Goal: Information Seeking & Learning: Learn about a topic

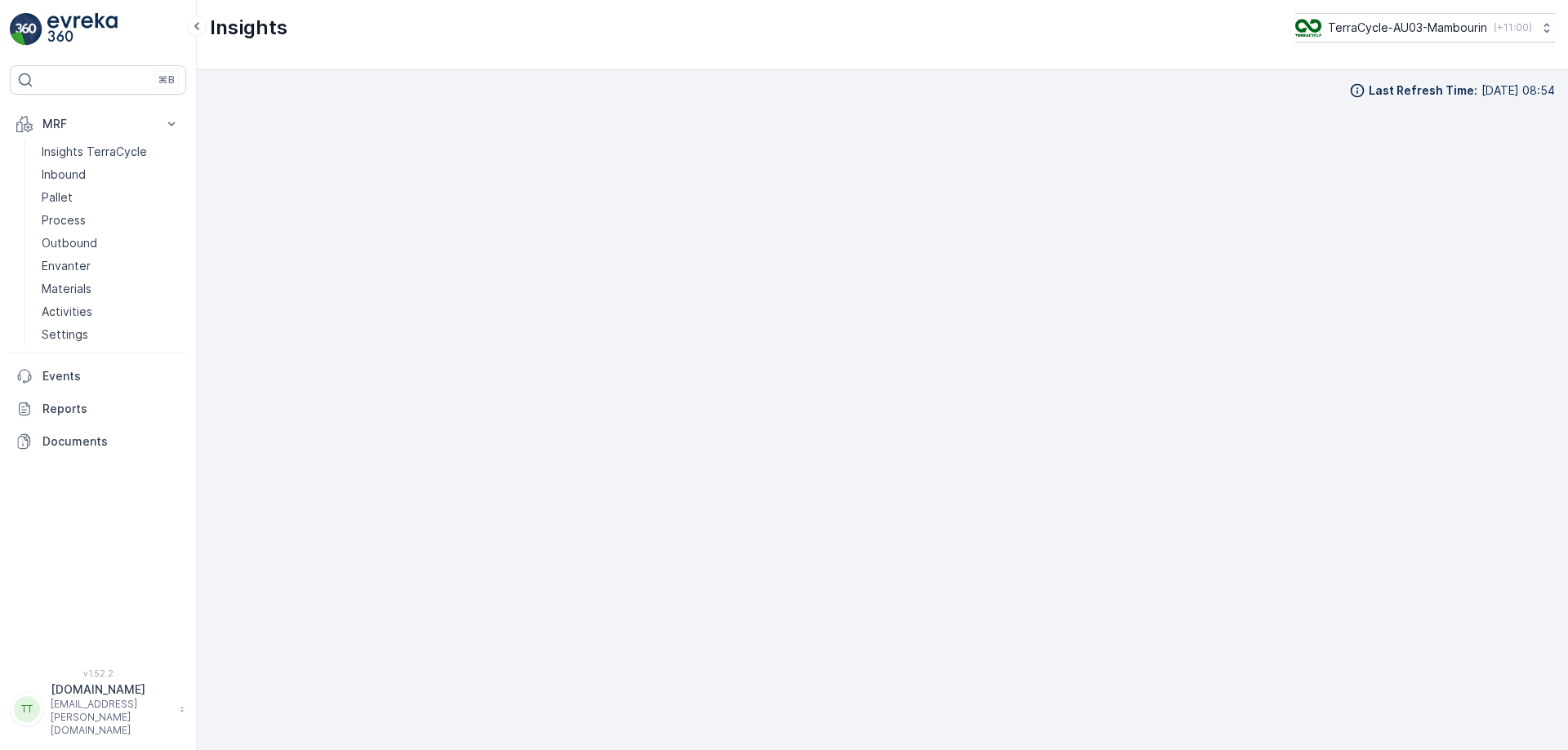
scroll to position [16, 0]
click at [58, 194] on p "Pallet" at bounding box center [57, 197] width 31 height 16
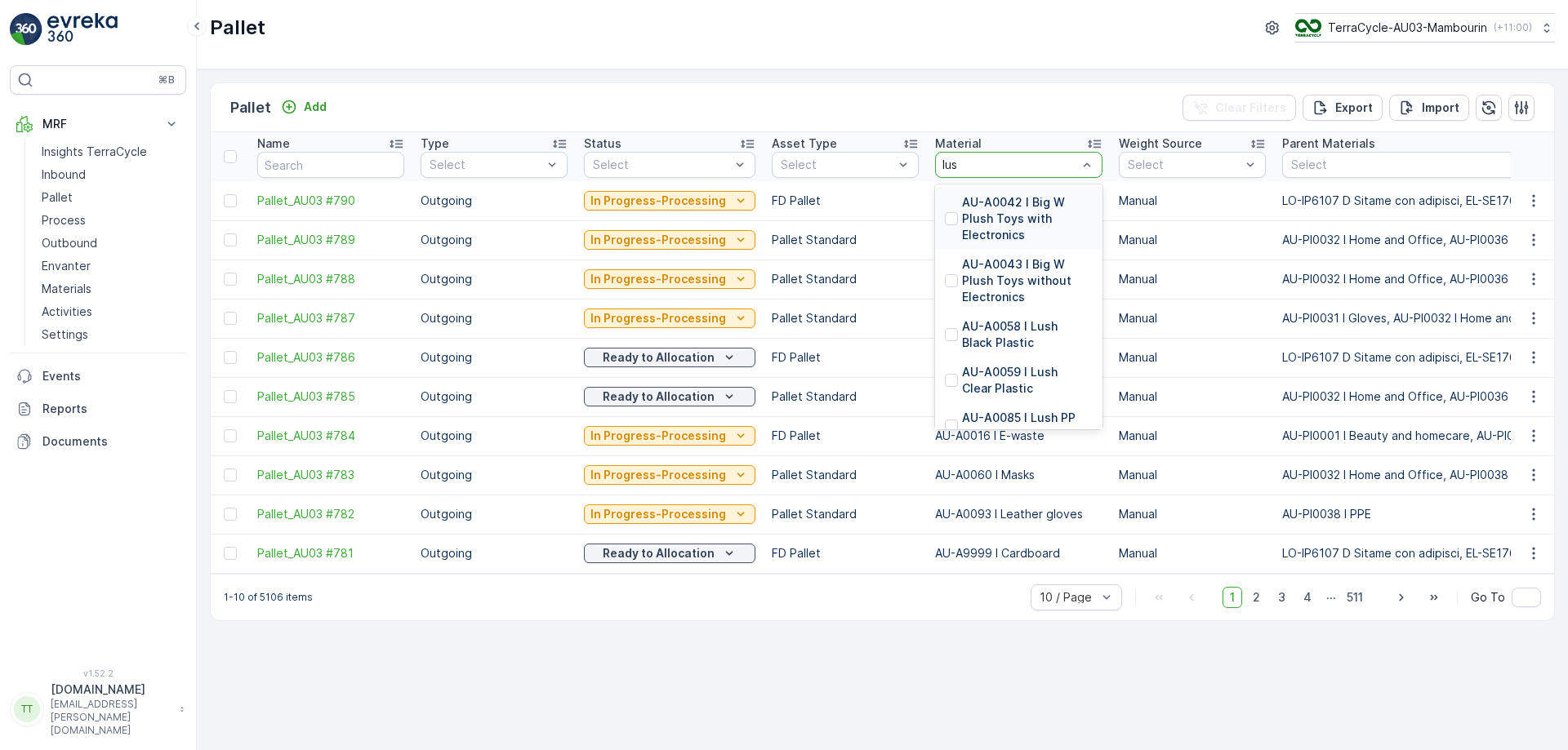
type input "lush"
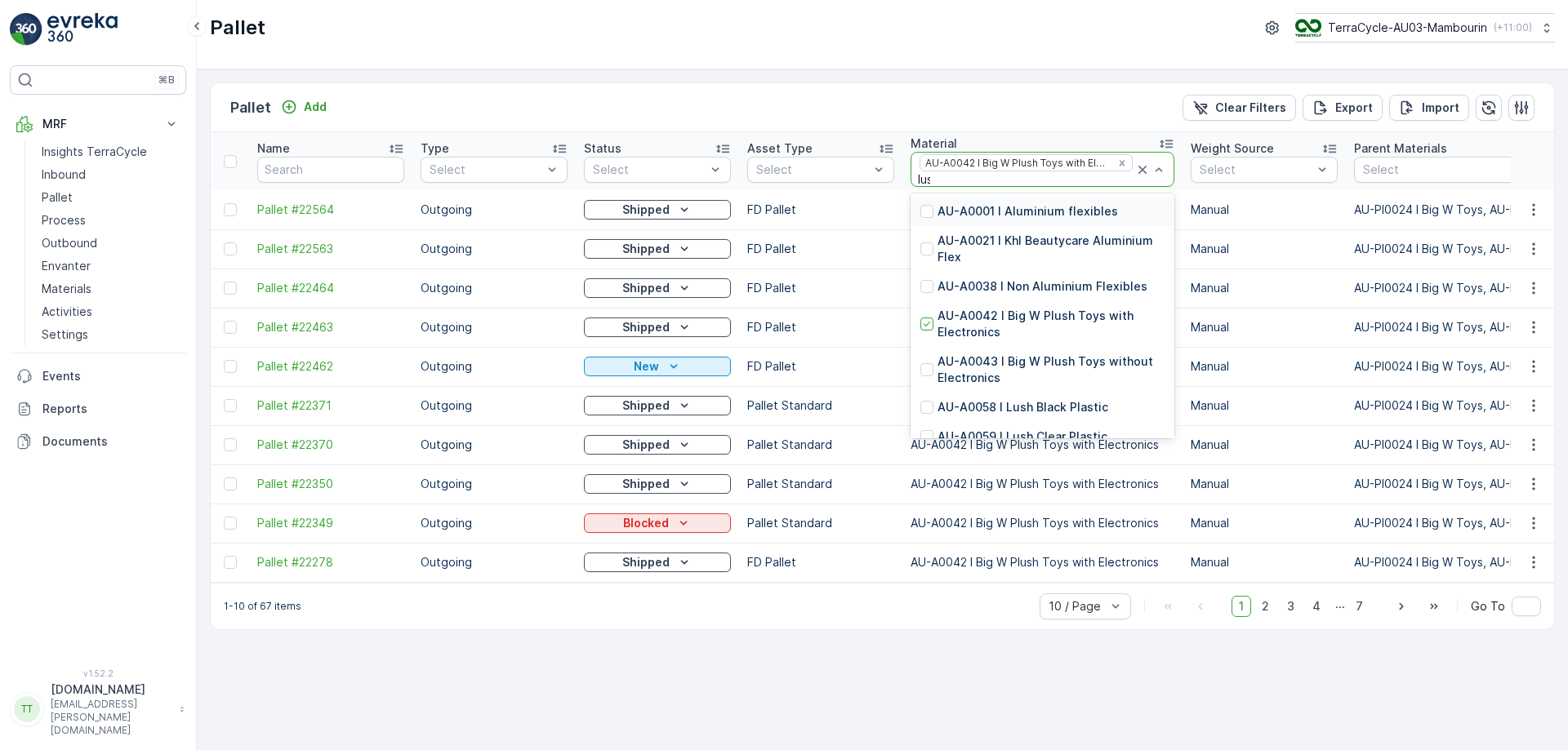
type input "lush"
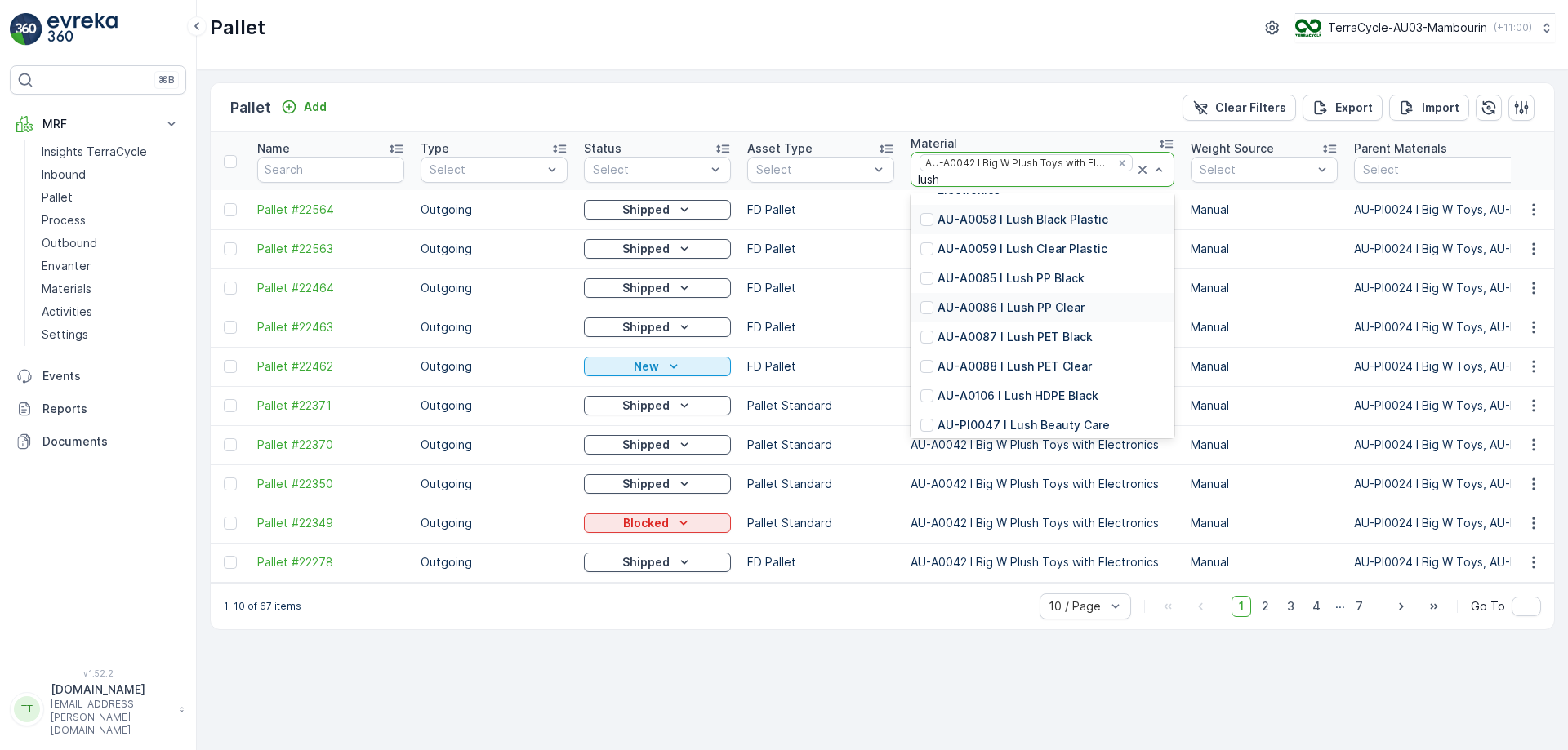
scroll to position [88, 0]
click at [1021, 393] on p "AU-A0106 I Lush HDPE Black" at bounding box center [1018, 391] width 161 height 16
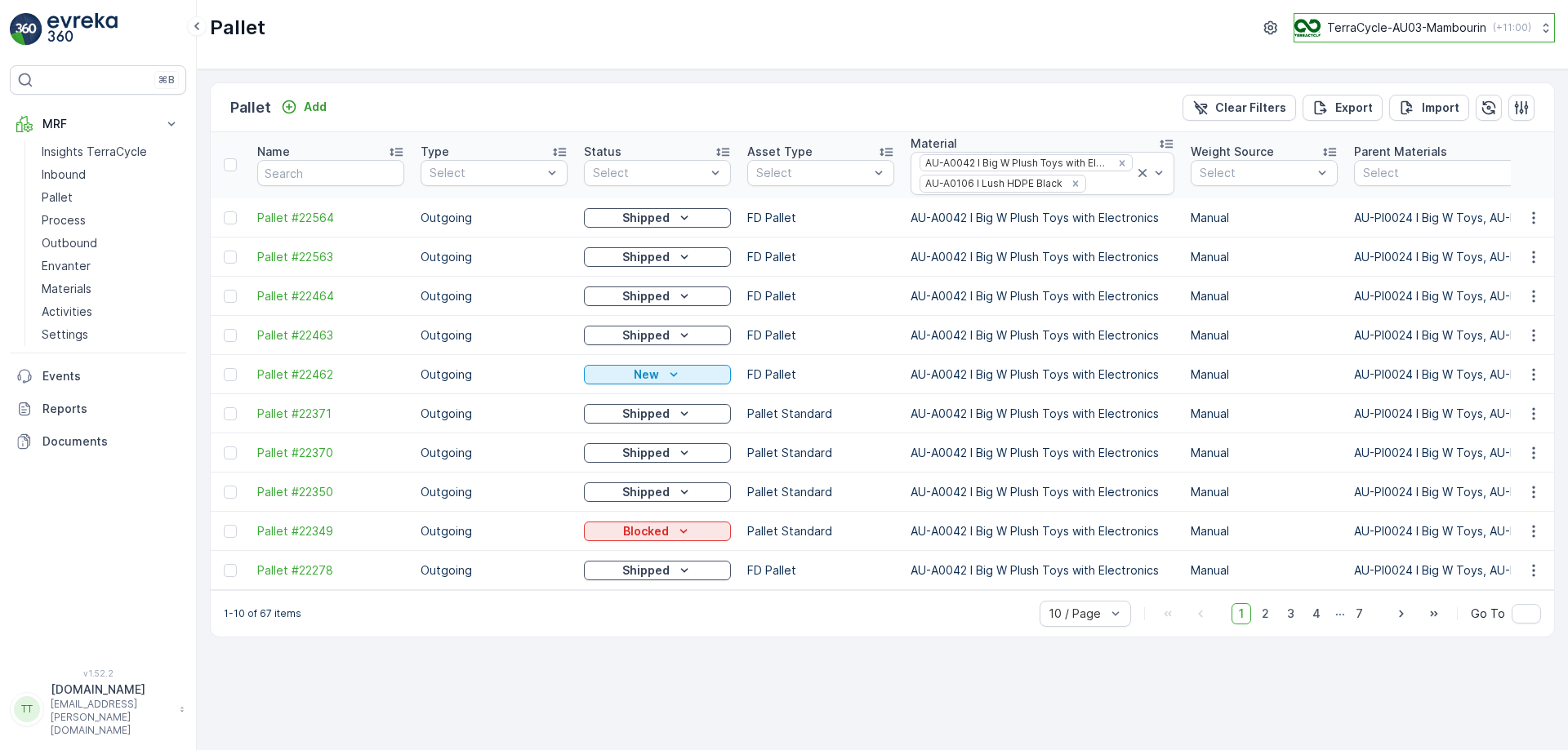
click at [1443, 16] on button "TerraCycle-AU03-Mambourin ( +11:00 )" at bounding box center [1424, 27] width 261 height 30
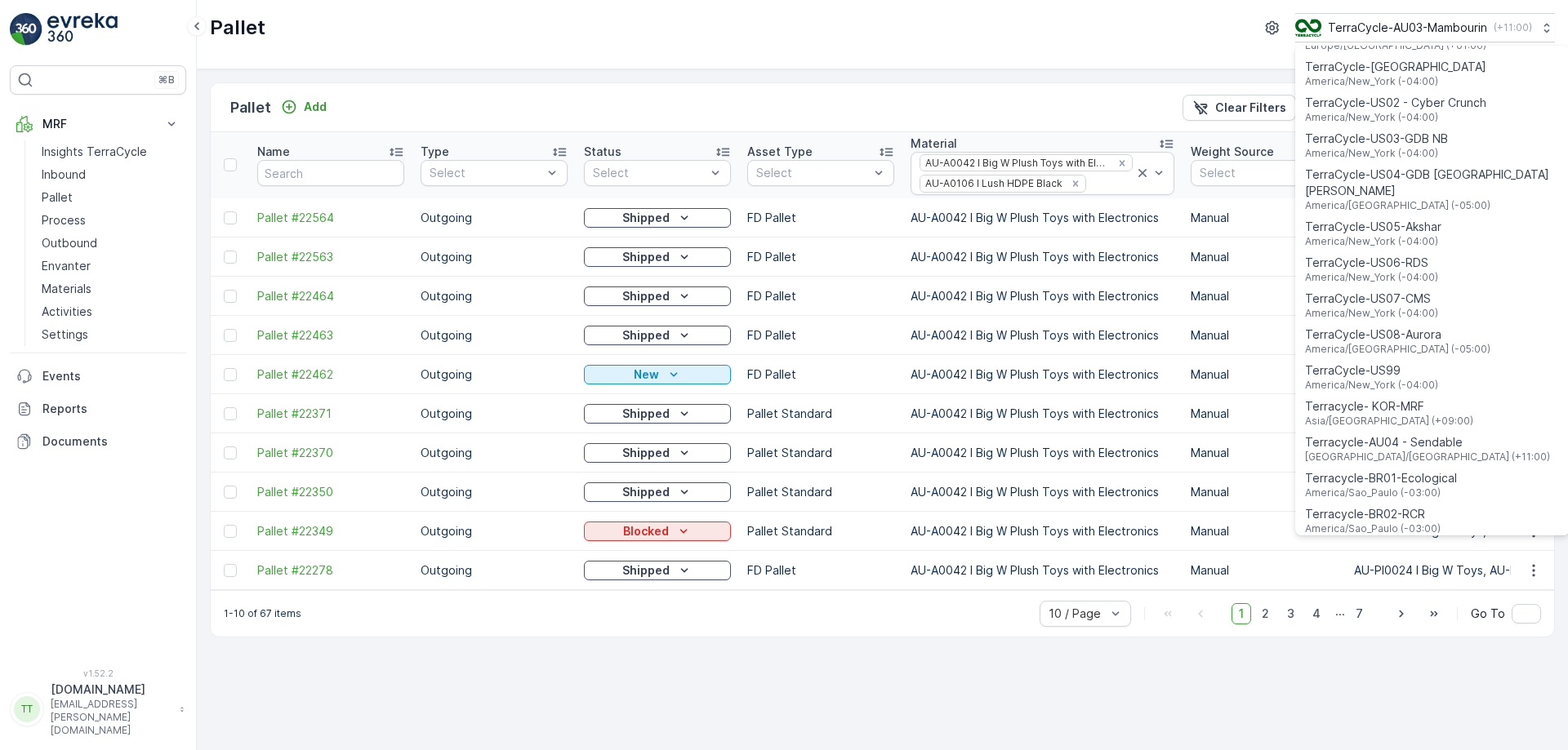
scroll to position [1174, 0]
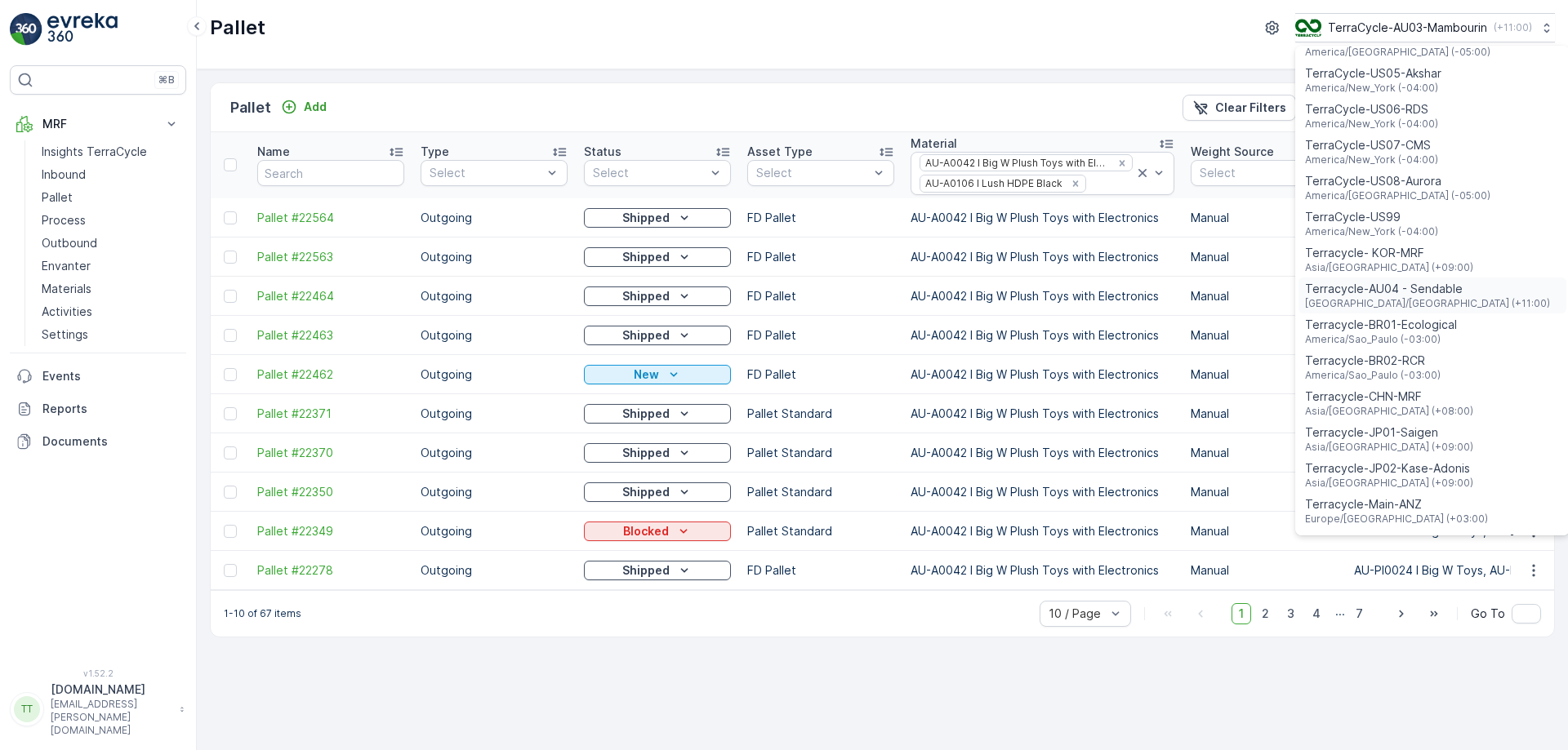
click at [1396, 281] on span "Terracycle-AU04 - Sendable" at bounding box center [1428, 288] width 245 height 16
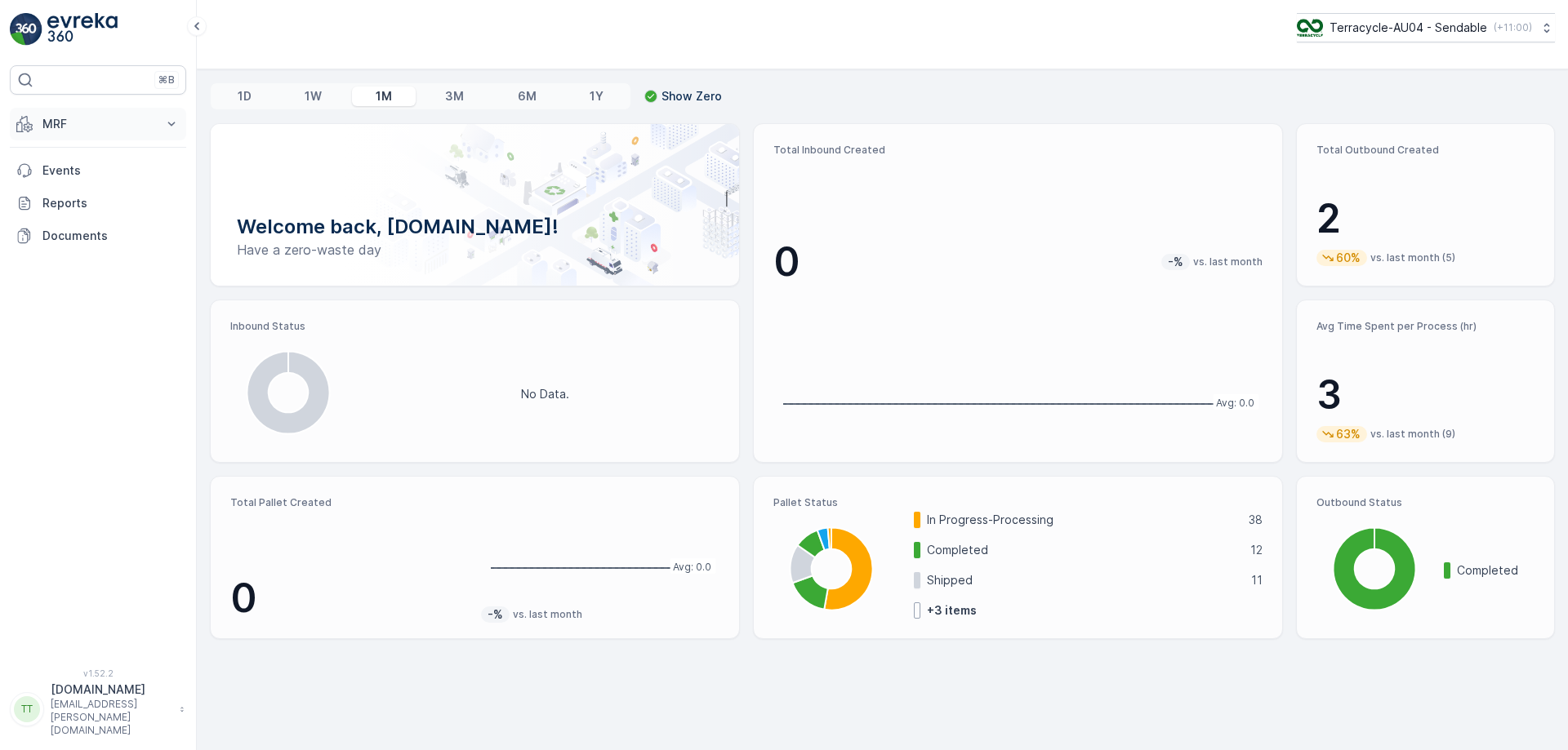
click at [123, 121] on p "MRF" at bounding box center [97, 123] width 111 height 16
click at [79, 217] on p "Process" at bounding box center [63, 220] width 44 height 16
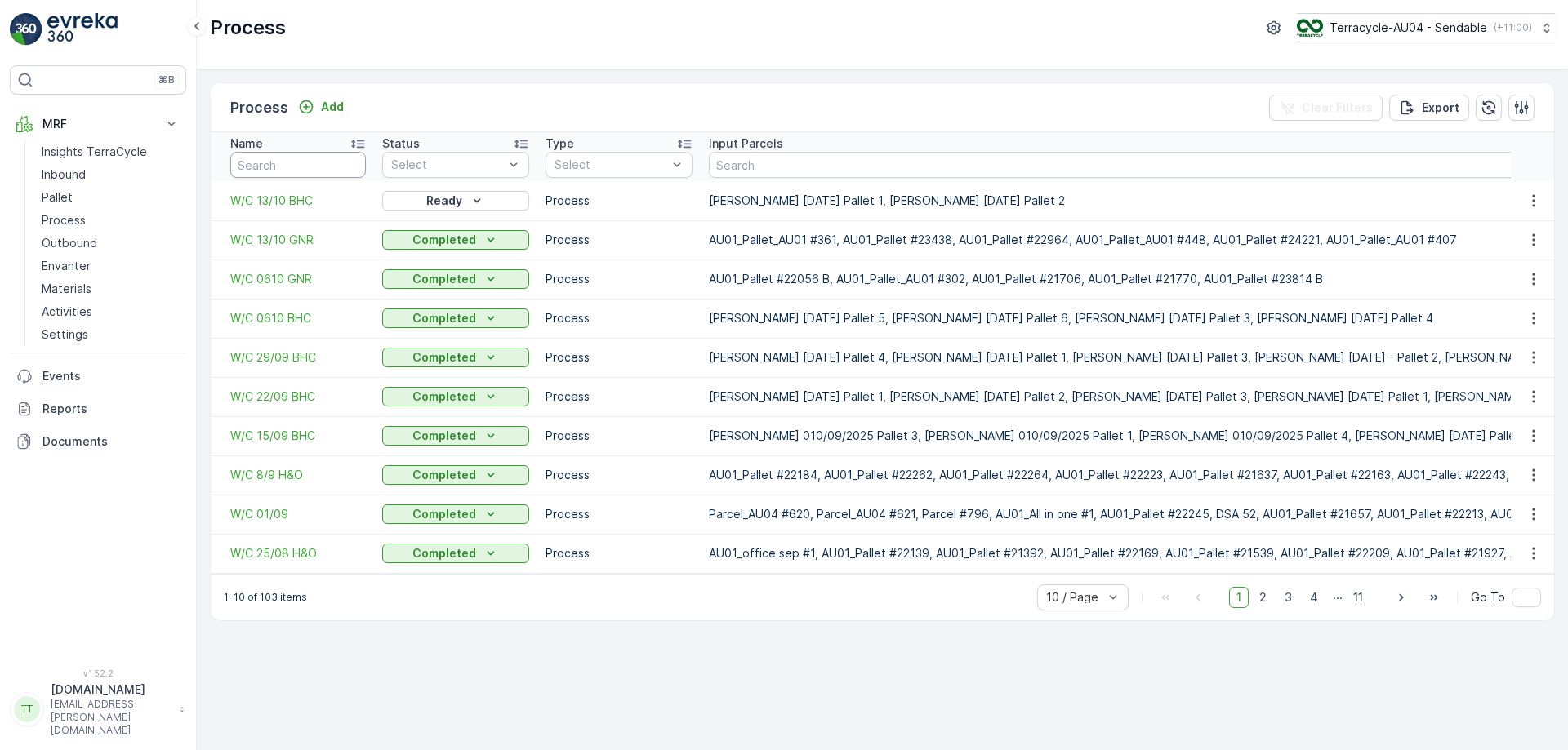
click at [274, 174] on input "text" at bounding box center [298, 165] width 135 height 26
type input "m"
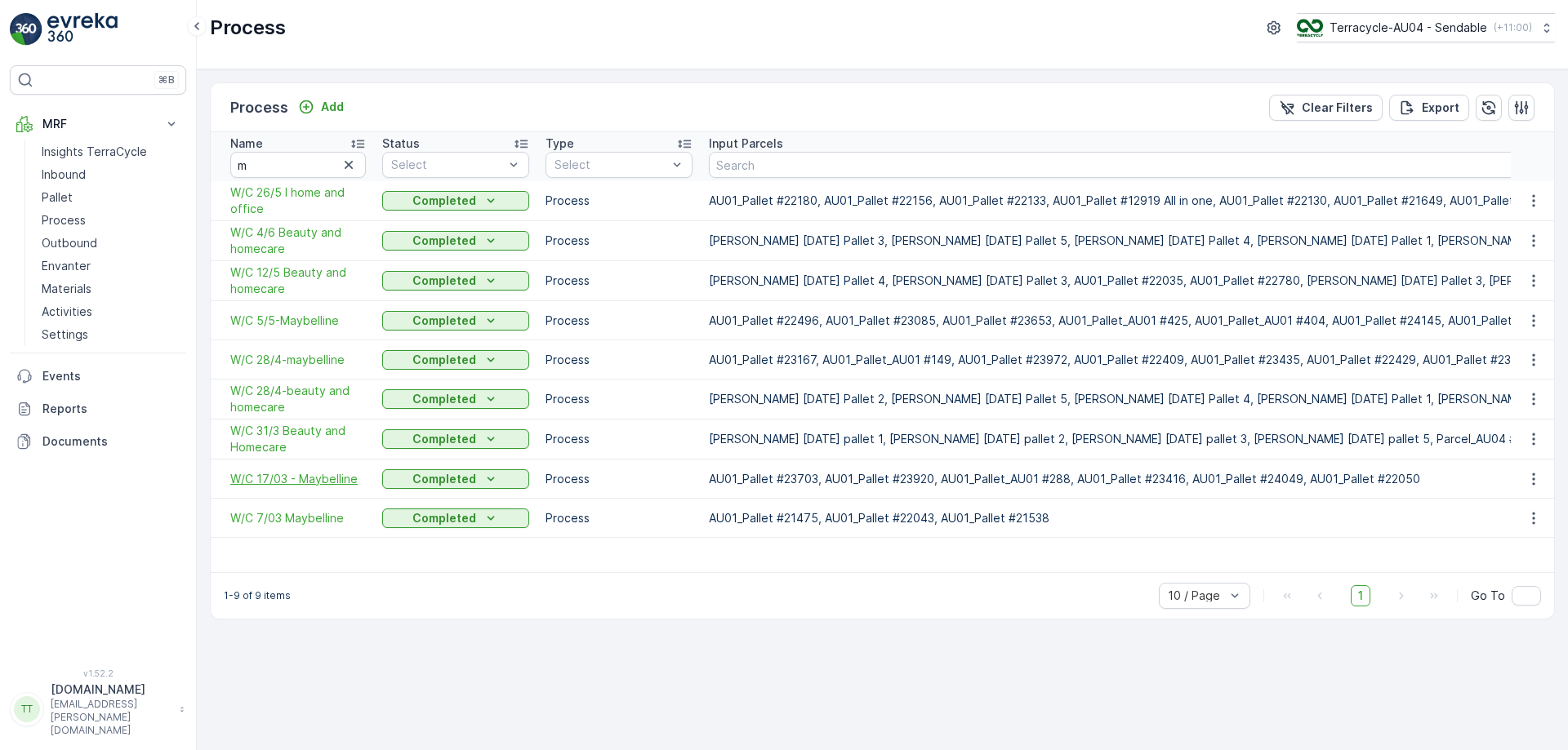
click at [290, 475] on span "W/C 17/03 - Maybelline" at bounding box center [298, 479] width 135 height 16
click at [316, 317] on span "W/C 5/5-Maybelline" at bounding box center [298, 320] width 135 height 16
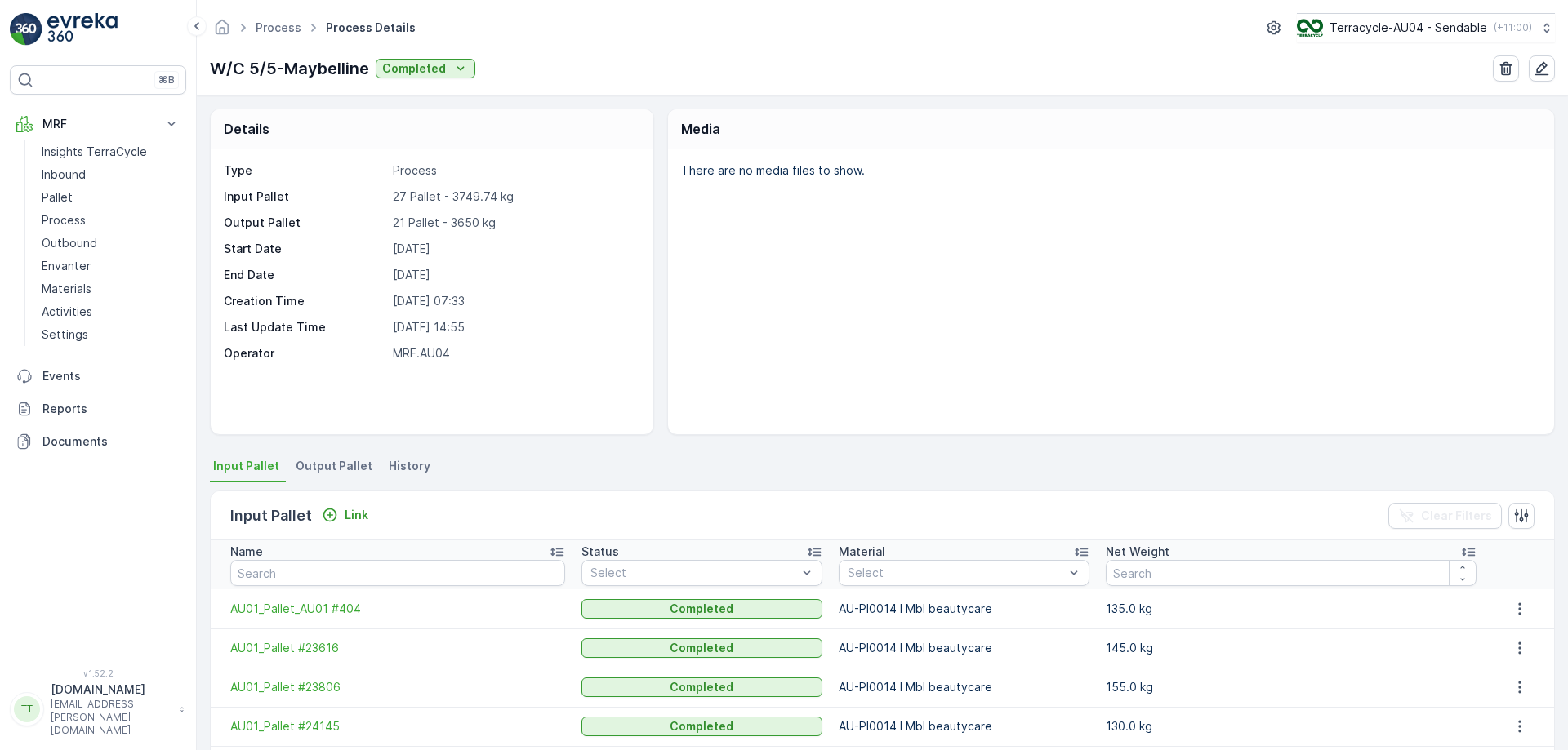
click at [344, 466] on span "Output Pallet" at bounding box center [334, 466] width 77 height 16
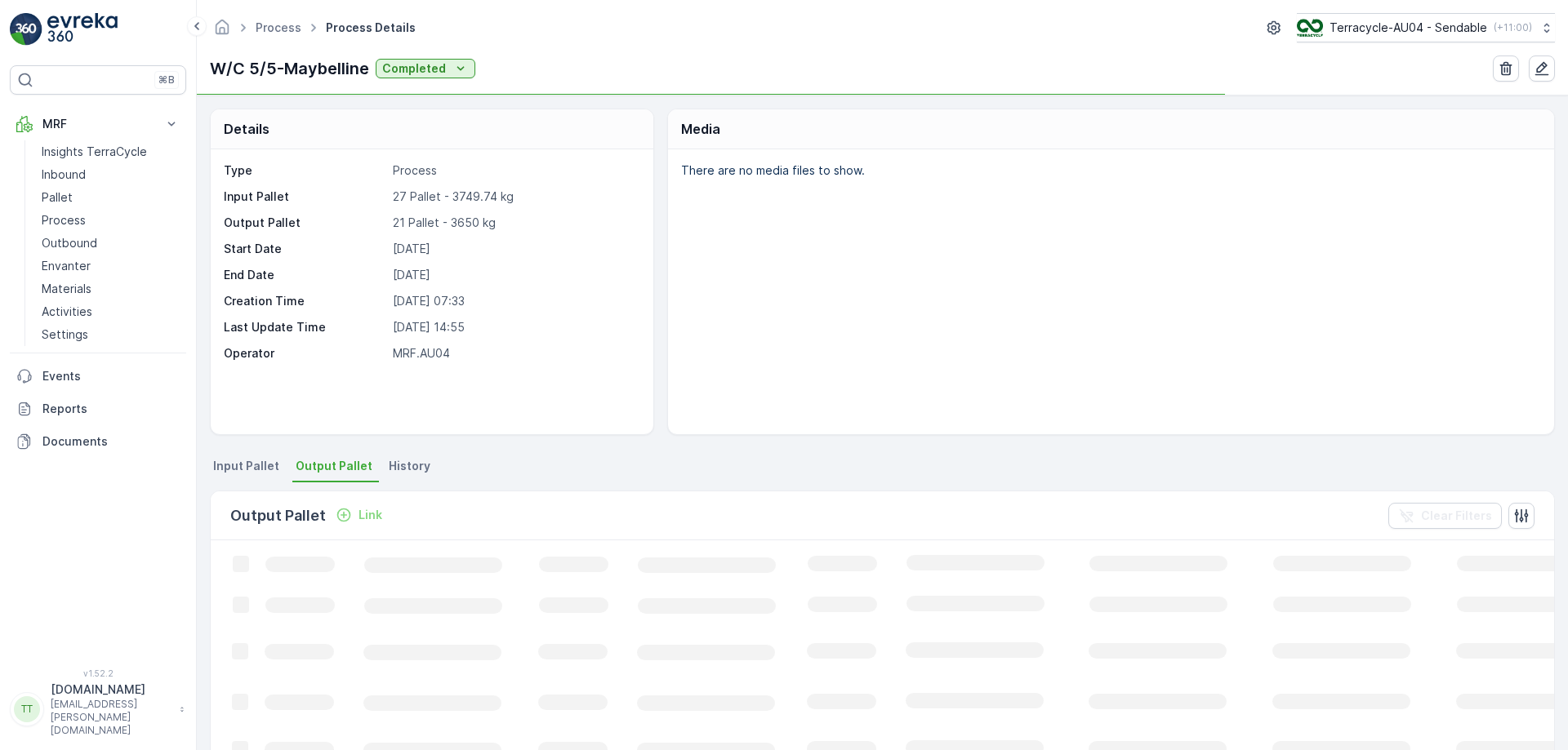
click at [242, 468] on span "Input Pallet" at bounding box center [246, 466] width 66 height 16
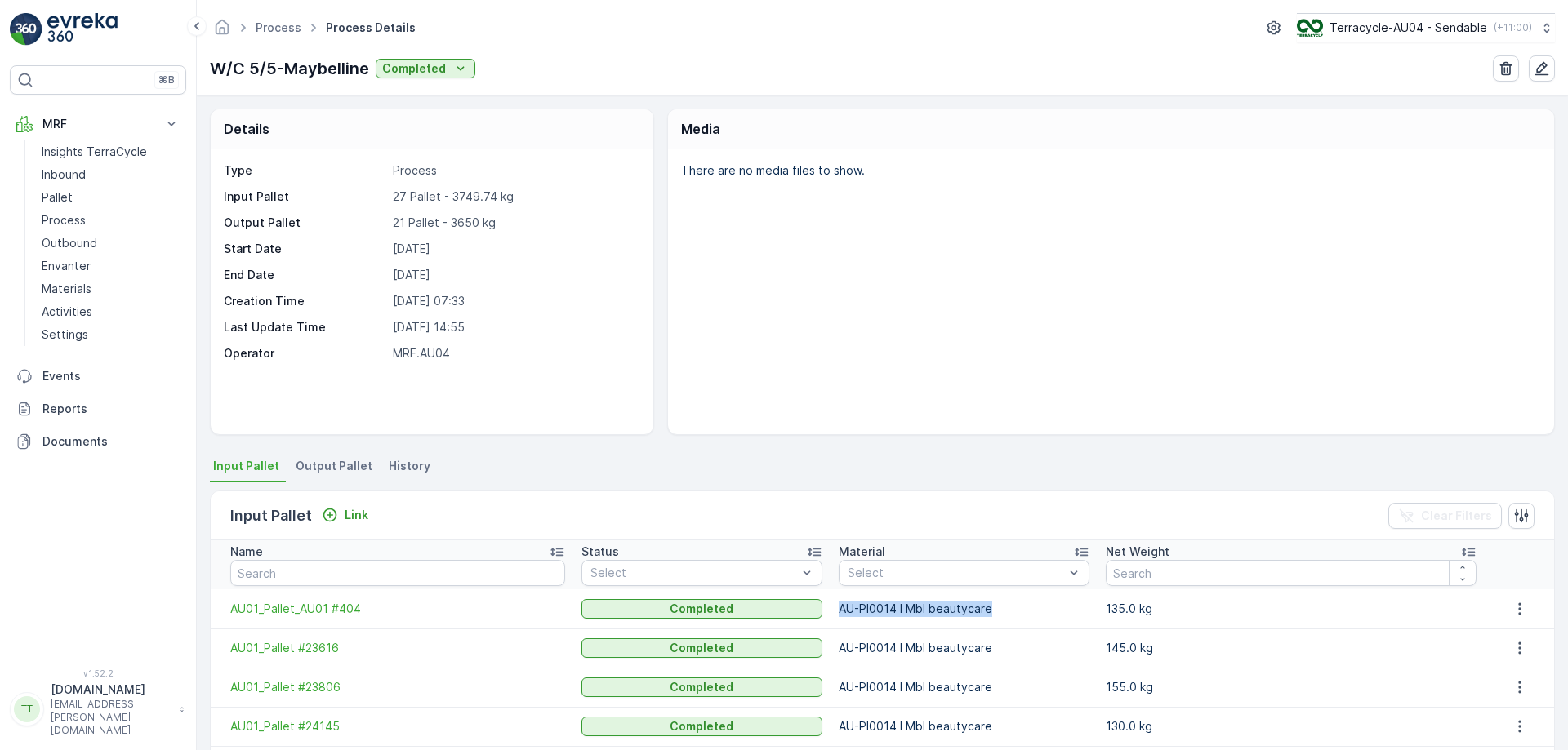
drag, startPoint x: 831, startPoint y: 612, endPoint x: 1028, endPoint y: 612, distance: 197.0
click at [1028, 612] on td "AU-PI0014 I Mbl beautycare" at bounding box center [964, 609] width 267 height 39
copy p "AU-PI0014 I Mbl beautycare"
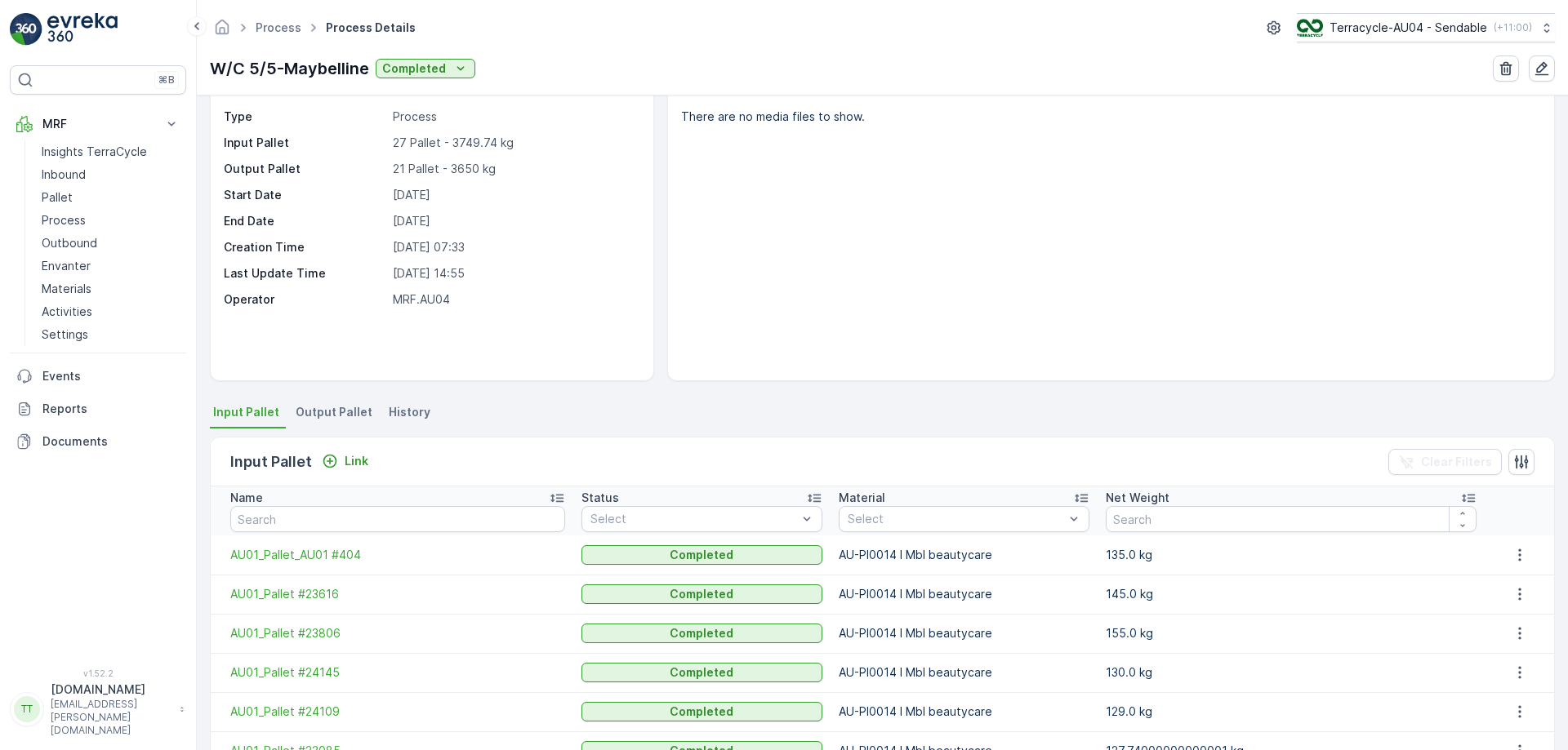
click at [332, 404] on span "Output Pallet" at bounding box center [334, 412] width 77 height 16
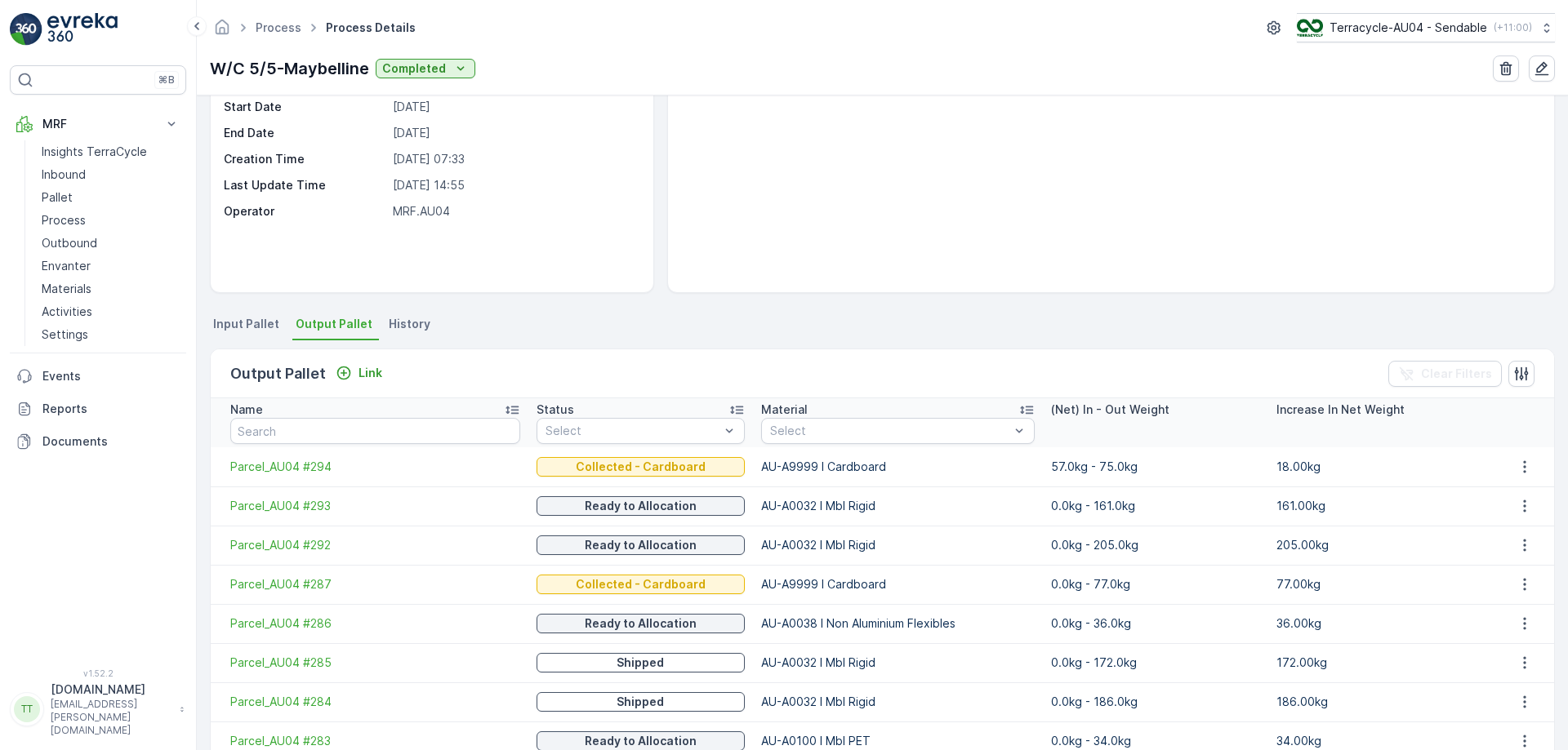
scroll to position [265, 0]
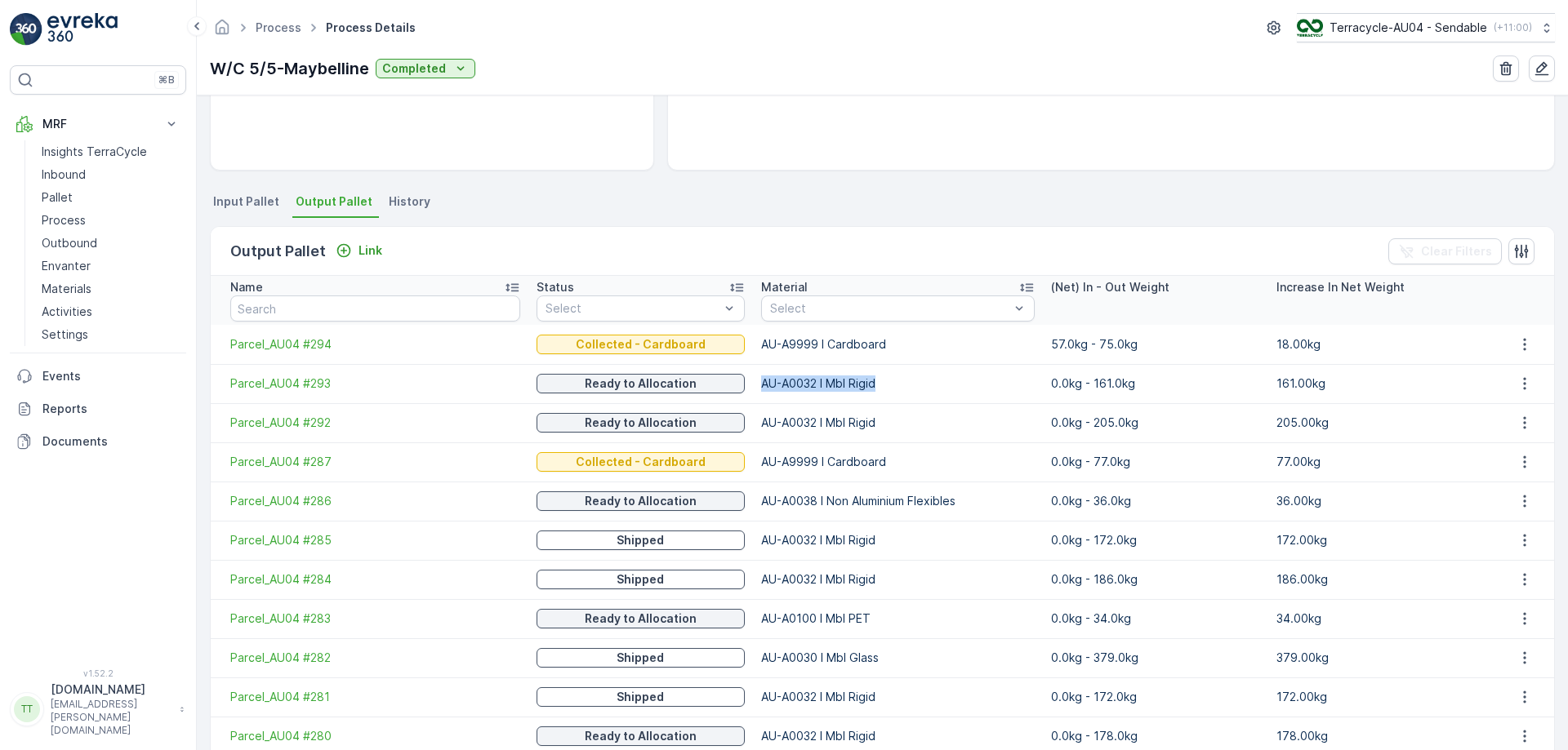
drag, startPoint x: 743, startPoint y: 382, endPoint x: 862, endPoint y: 384, distance: 119.0
click at [862, 384] on p "AU-A0032 I Mbl Rigid" at bounding box center [897, 383] width 273 height 16
copy p "AU-A0032 I Mbl Rigid"
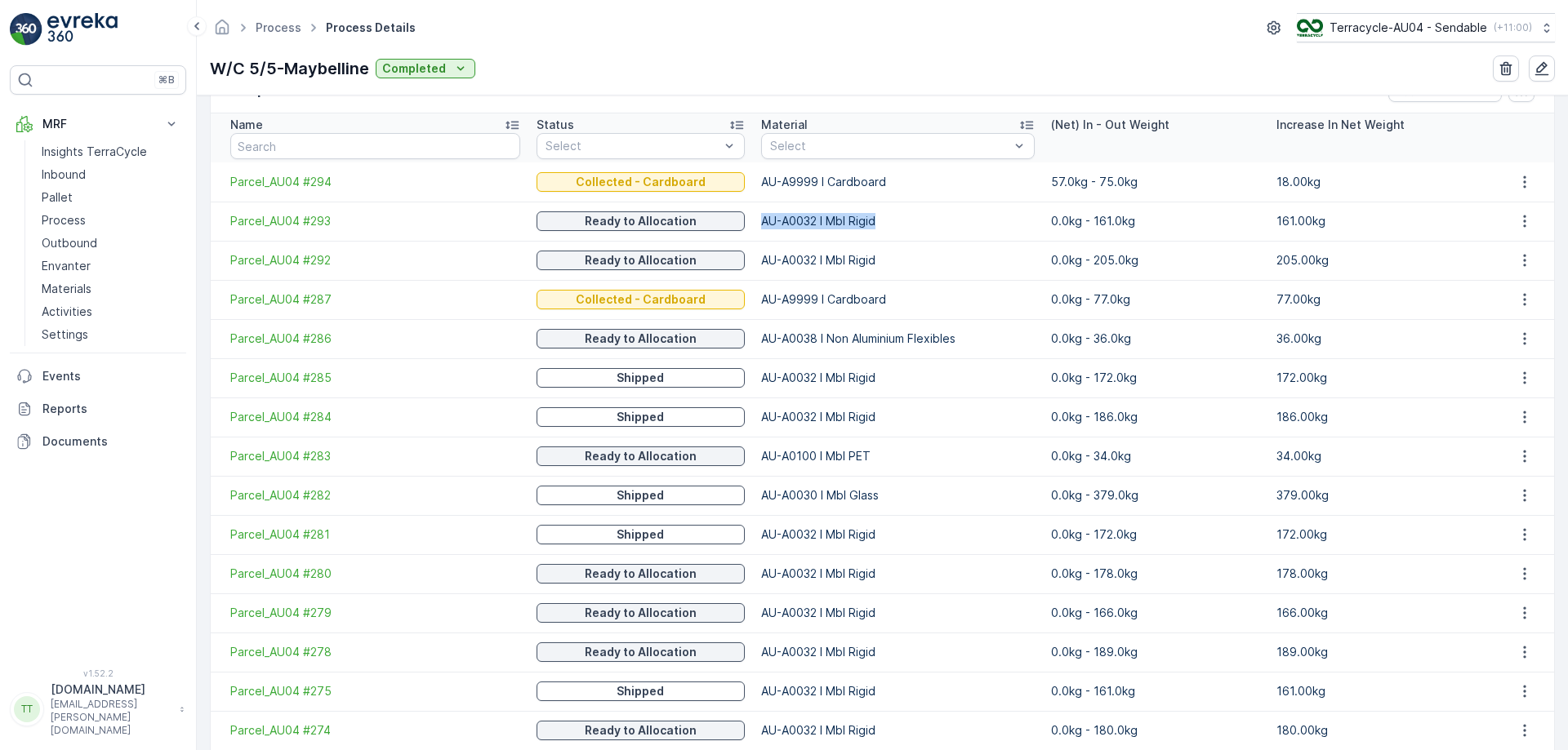
scroll to position [428, 0]
drag, startPoint x: 743, startPoint y: 458, endPoint x: 856, endPoint y: 457, distance: 113.0
click at [856, 457] on p "AU-A0100 I Mbl PET" at bounding box center [897, 455] width 273 height 16
copy p "AU-A0100 I Mbl PET"
drag, startPoint x: 742, startPoint y: 491, endPoint x: 861, endPoint y: 491, distance: 119.0
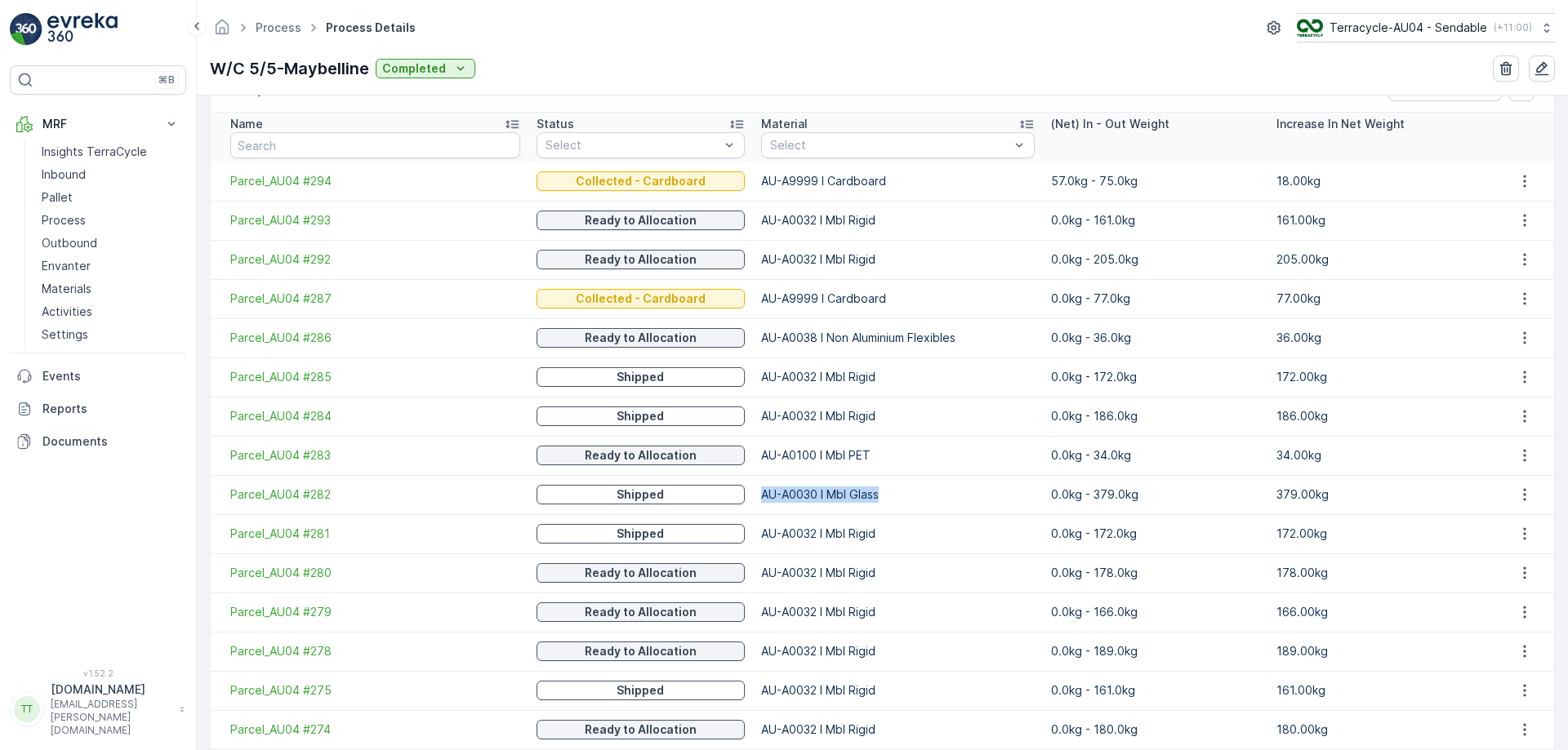
click at [861, 491] on p "AU-A0030 I Mbl Glass" at bounding box center [897, 495] width 273 height 16
copy p "AU-A0030 I Mbl Glass"
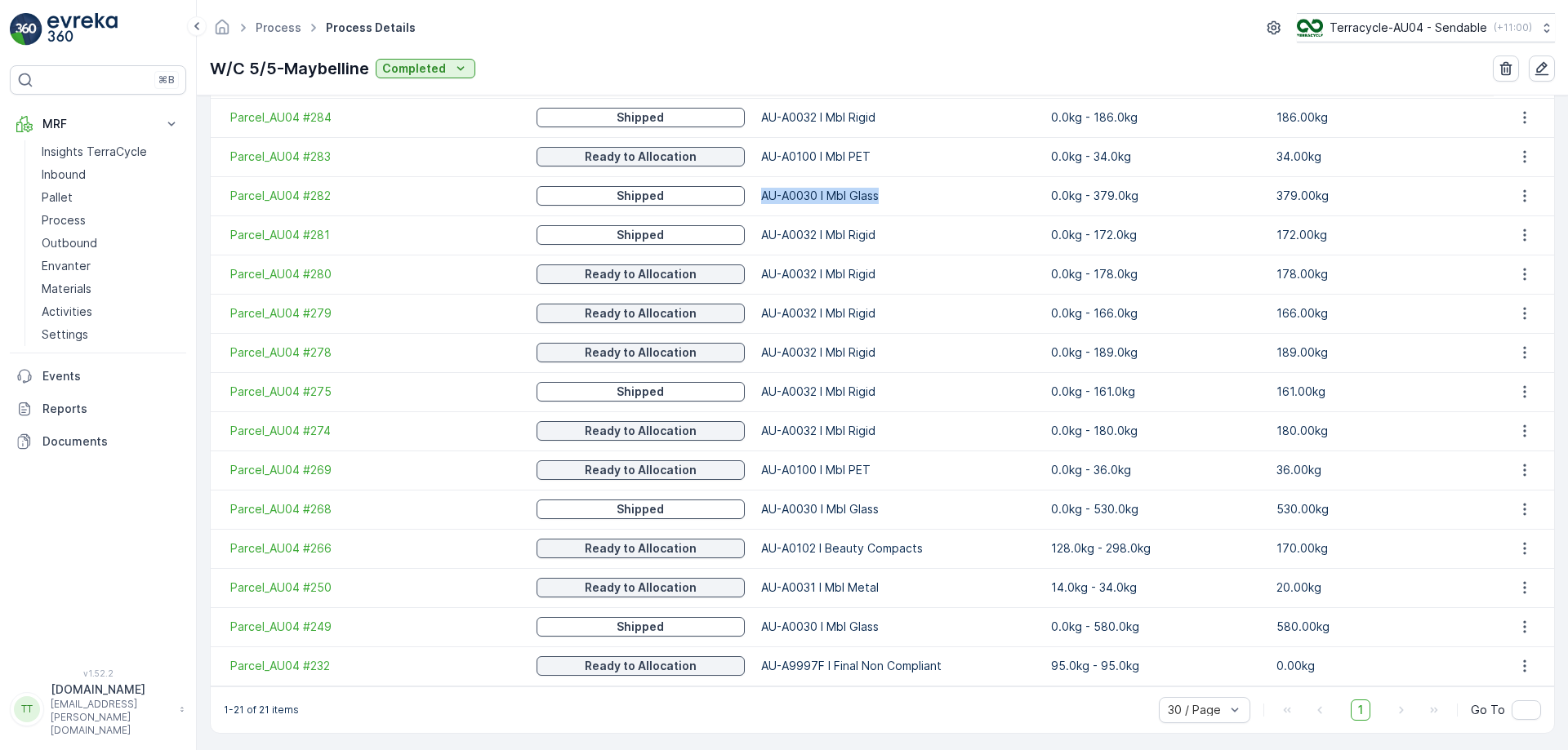
scroll to position [727, 0]
drag, startPoint x: 742, startPoint y: 585, endPoint x: 869, endPoint y: 583, distance: 127.0
click at [869, 583] on p "AU-A0031 I Mbl Metal" at bounding box center [897, 587] width 273 height 16
copy p "AU-A0031 I Mbl Metal"
click at [82, 198] on link "Pallet" at bounding box center [111, 197] width 151 height 23
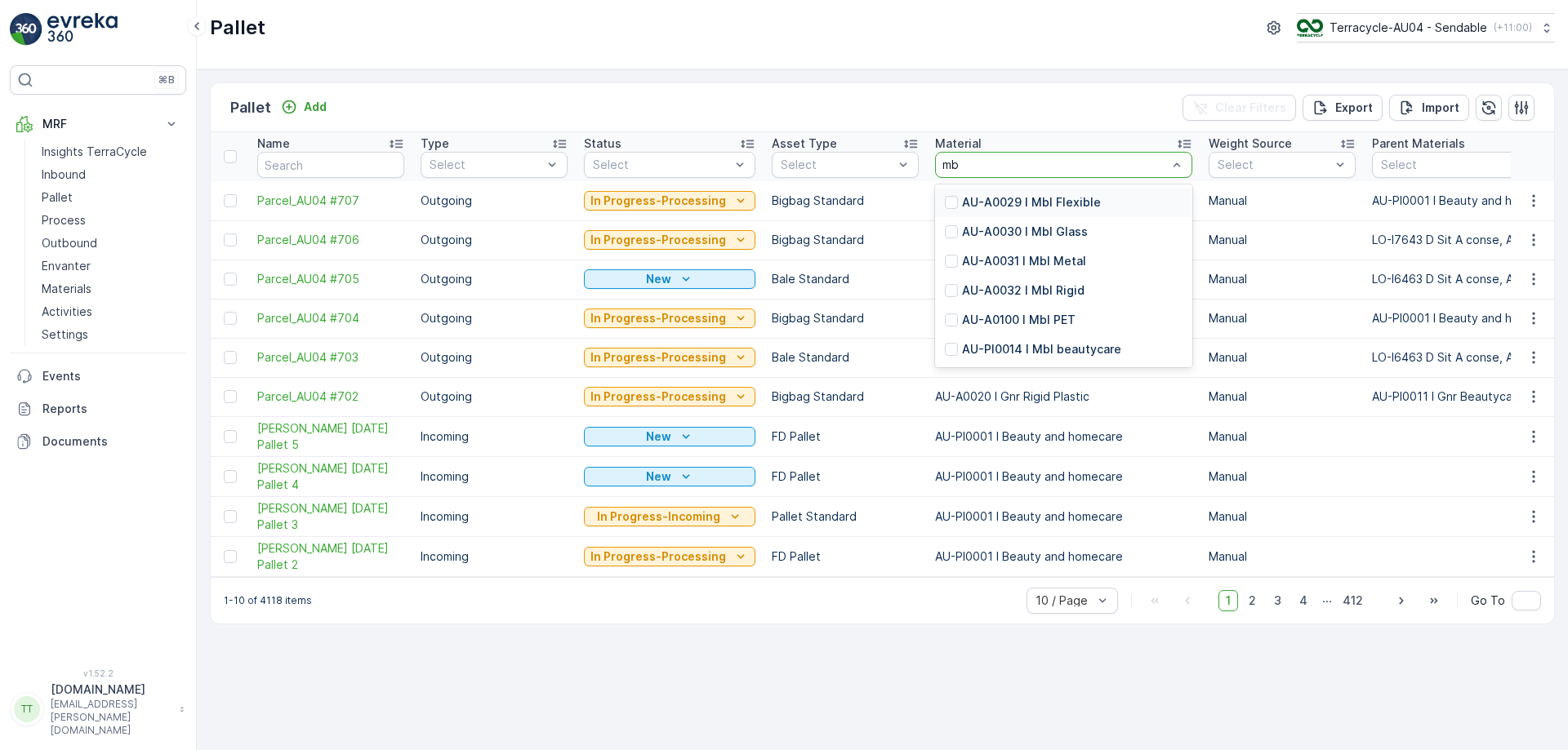
type input "mbl"
click at [945, 205] on div at bounding box center [951, 202] width 13 height 13
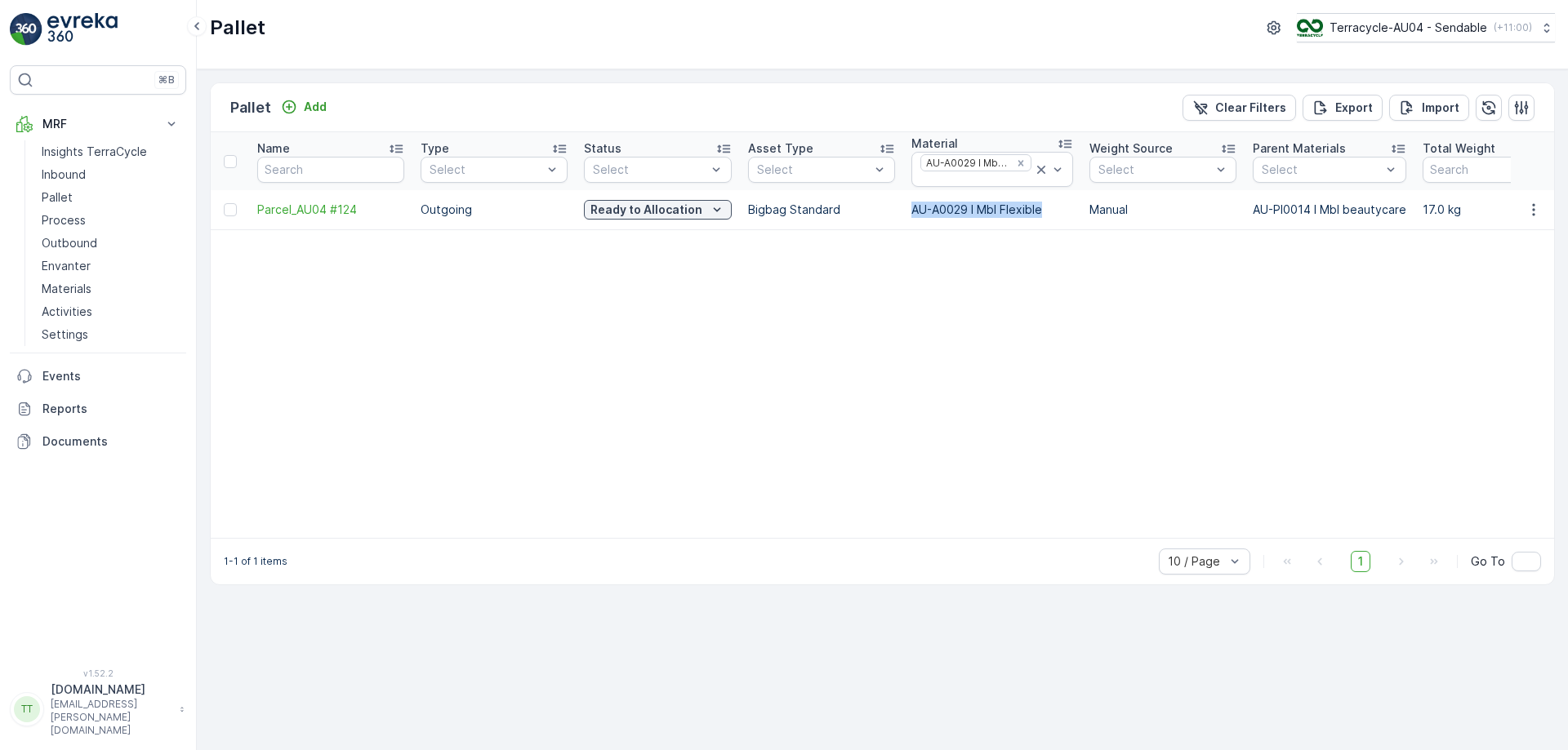
drag, startPoint x: 912, startPoint y: 213, endPoint x: 1040, endPoint y: 211, distance: 128.0
click at [1040, 211] on p "AU-A0029 I Mbl Flexible" at bounding box center [992, 210] width 162 height 16
copy p "AU-A0029 I Mbl Flexible"
click at [85, 216] on link "Process" at bounding box center [111, 220] width 151 height 23
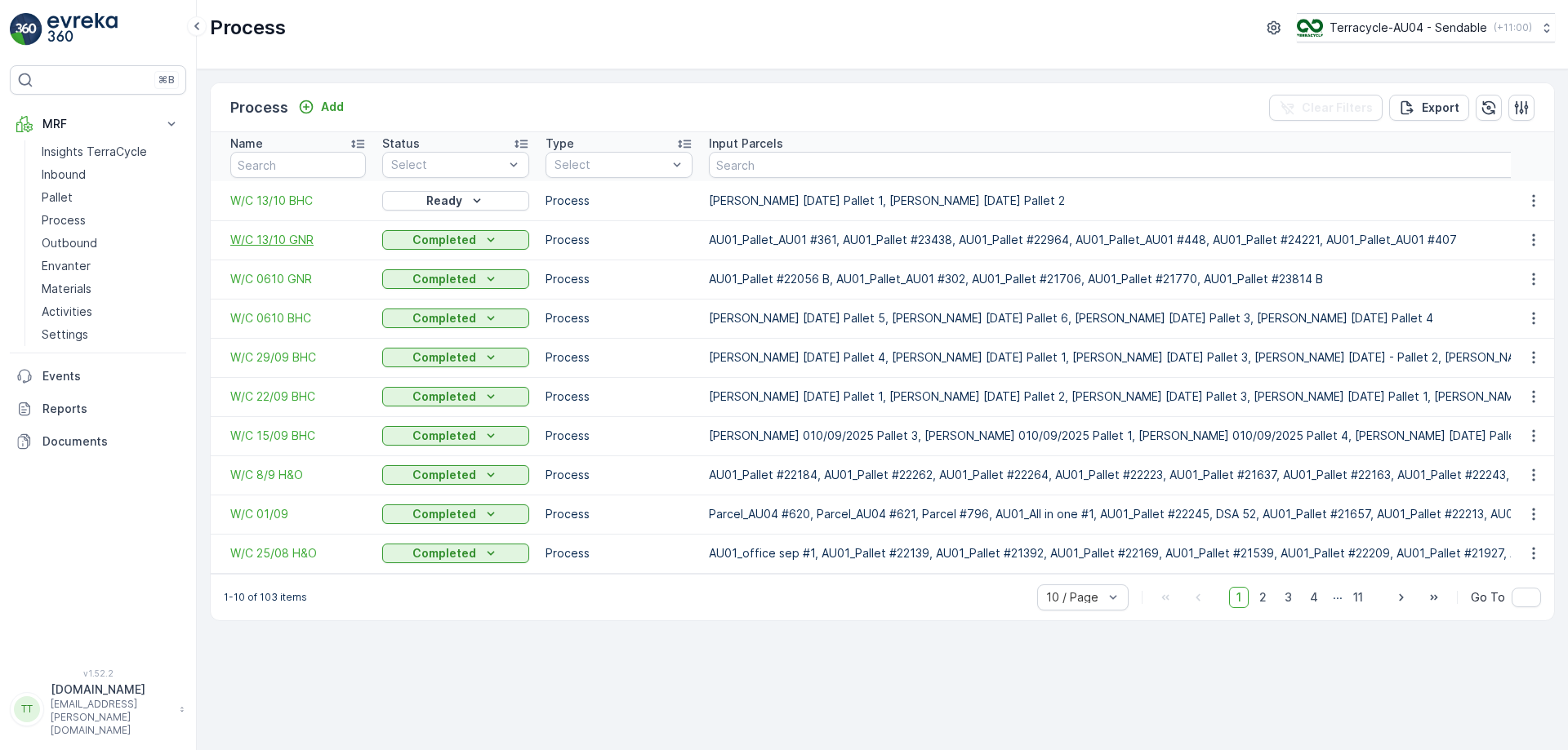
click at [271, 247] on span "W/C 13/10 GNR" at bounding box center [298, 239] width 135 height 16
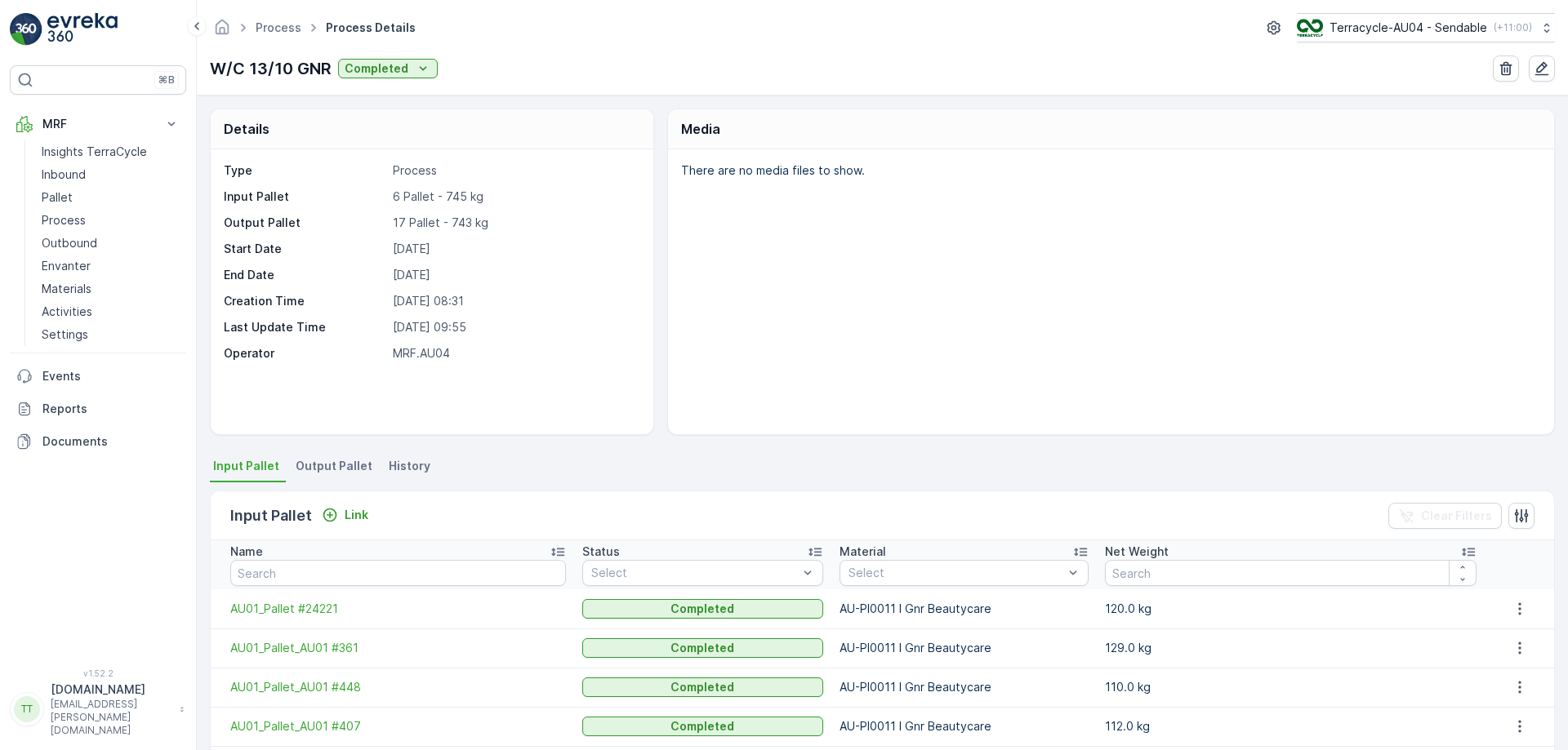
click at [313, 466] on span "Output Pallet" at bounding box center [334, 466] width 77 height 16
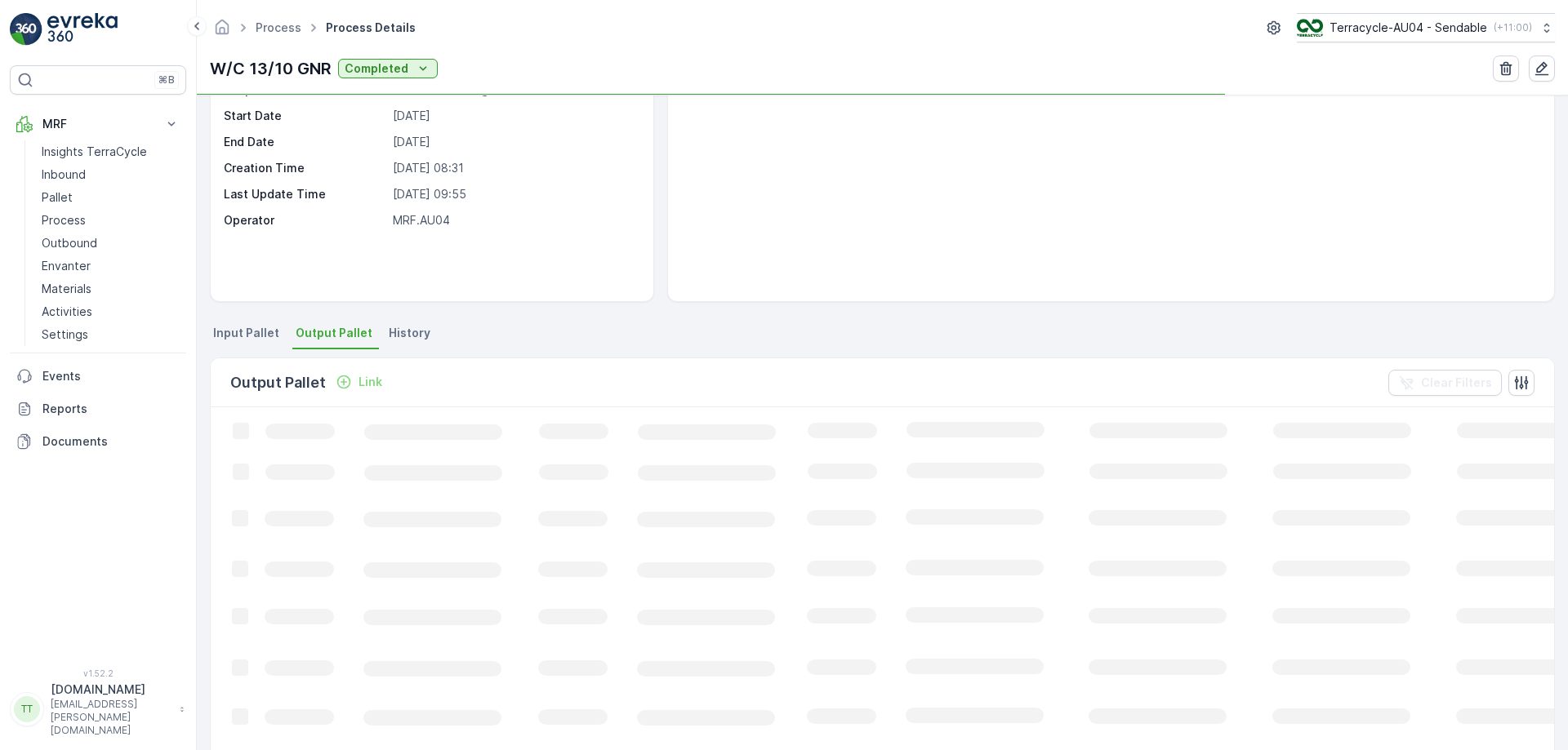
scroll to position [136, 0]
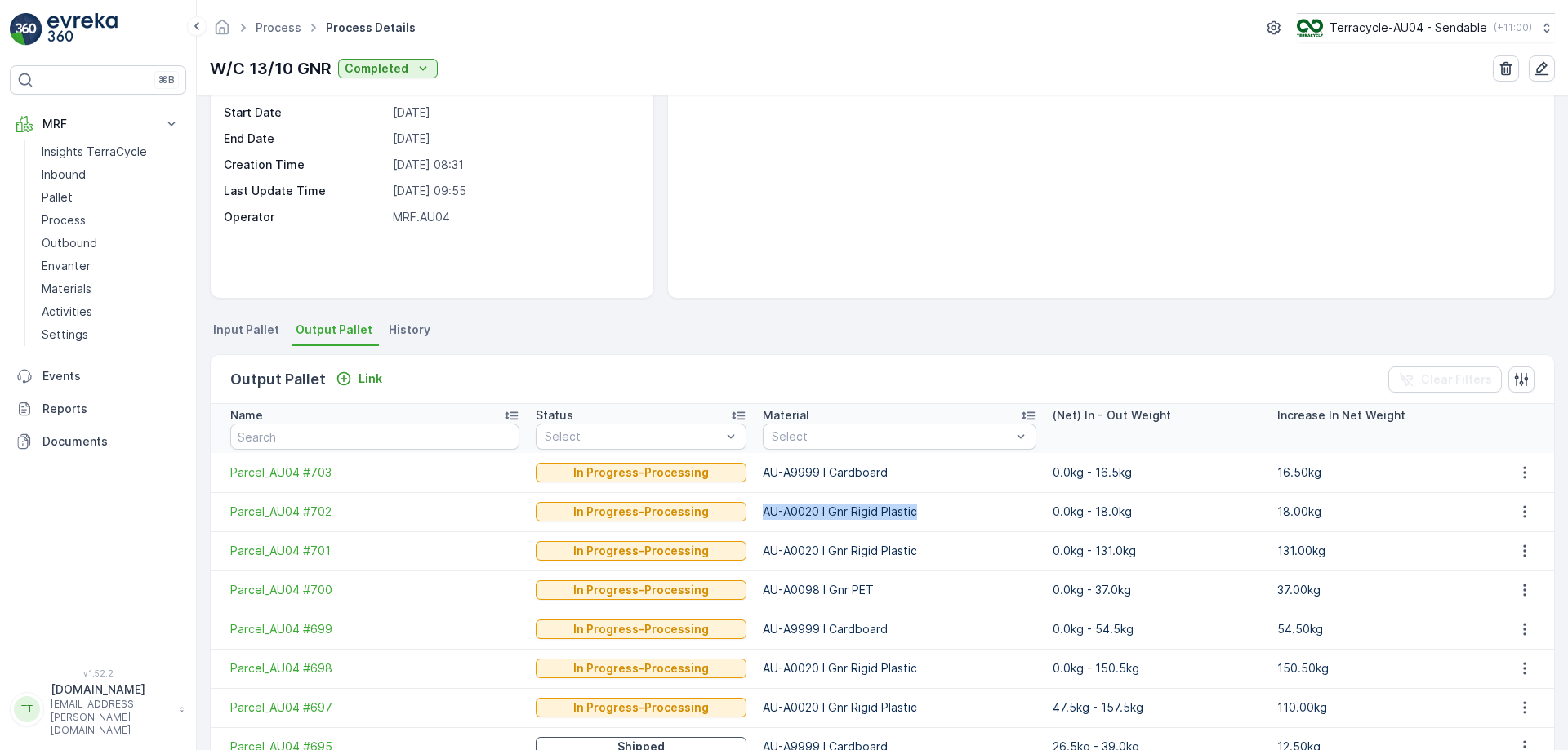
drag, startPoint x: 743, startPoint y: 514, endPoint x: 896, endPoint y: 512, distance: 153.0
click at [896, 512] on p "AU-A0020 I Gnr Rigid Plastic" at bounding box center [899, 512] width 273 height 16
copy p "AU-A0020 I Gnr Rigid Plastic"
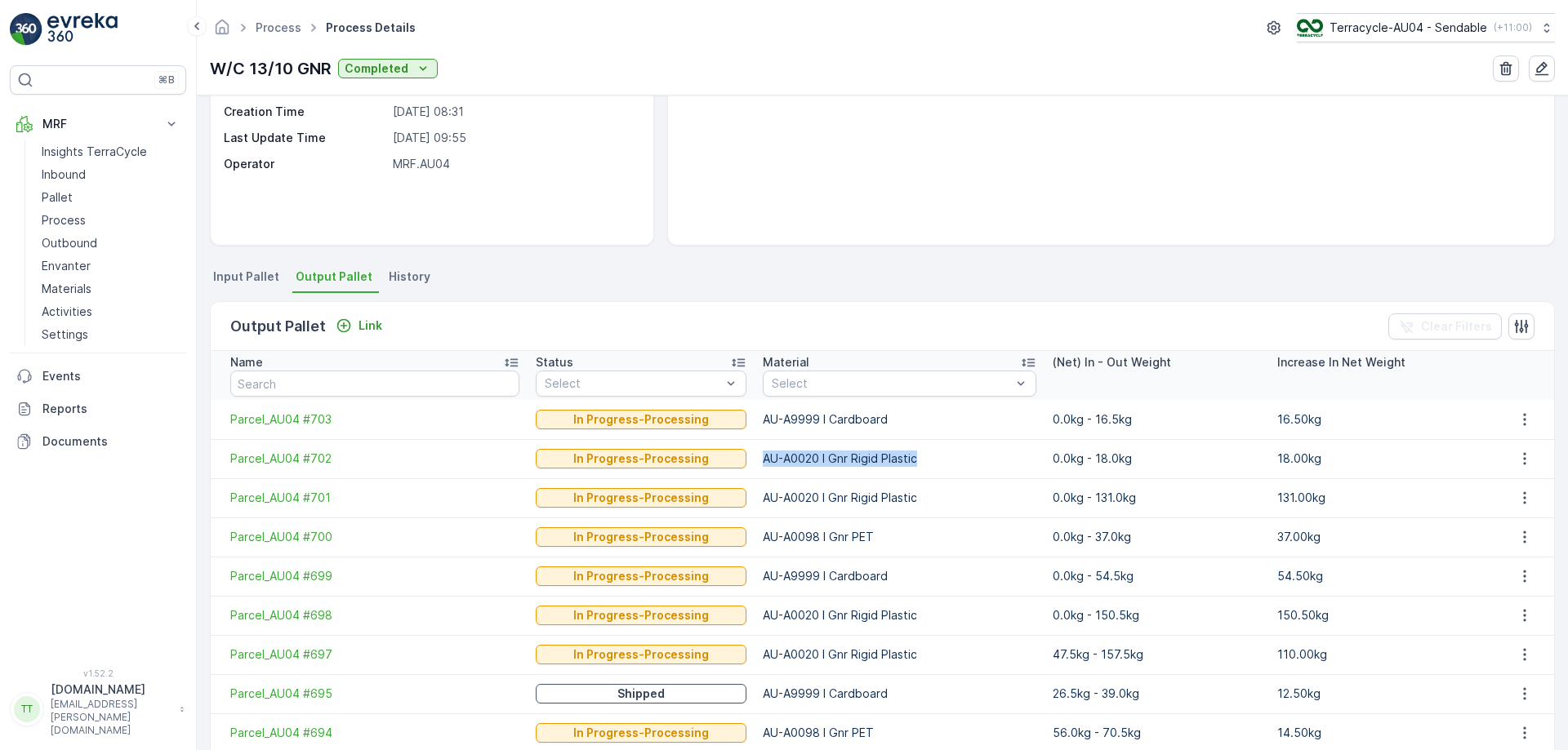
scroll to position [200, 0]
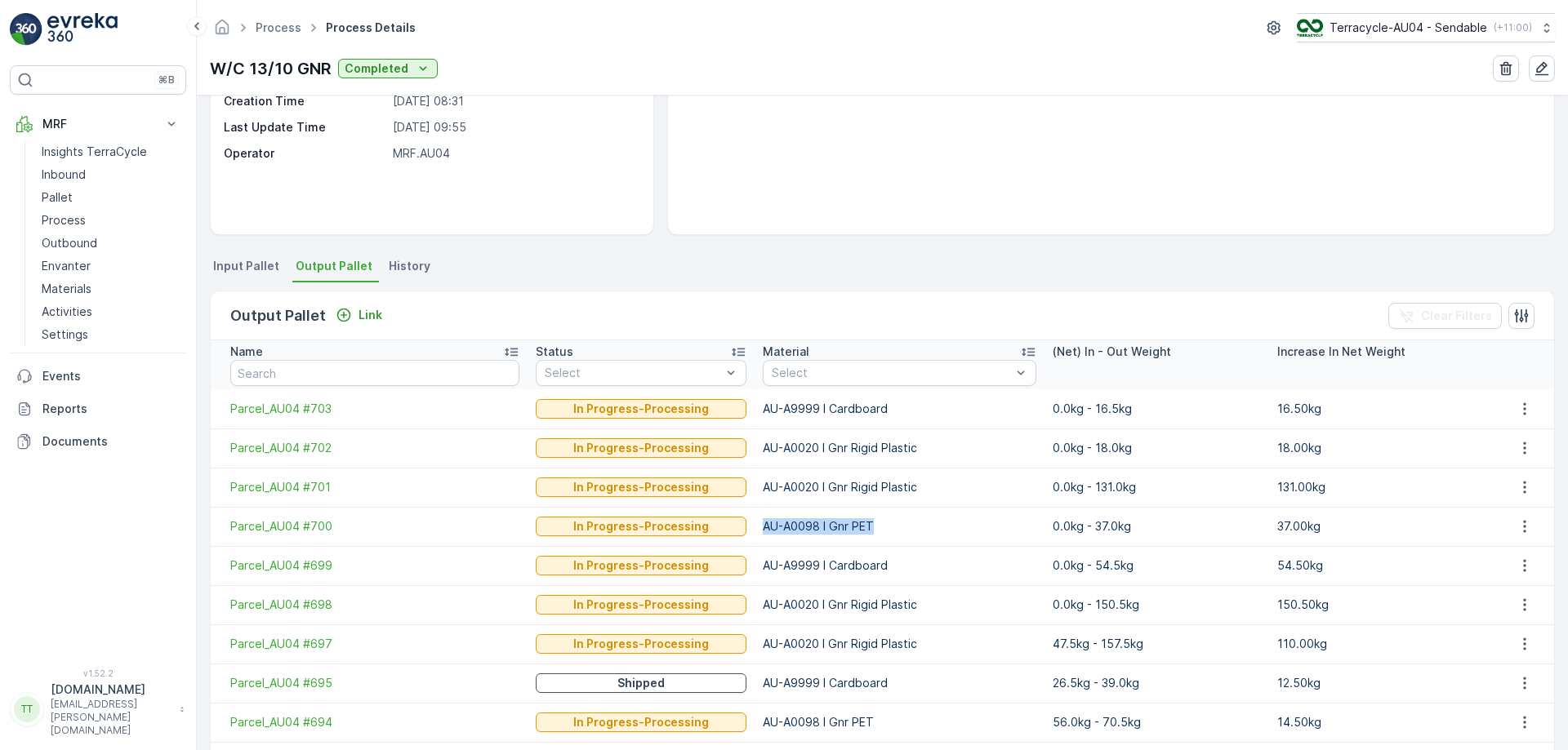
drag, startPoint x: 743, startPoint y: 525, endPoint x: 851, endPoint y: 525, distance: 108.0
click at [851, 525] on p "AU-A0098 I Gnr PET" at bounding box center [899, 526] width 273 height 16
copy p "AU-A0098 I Gnr PET"
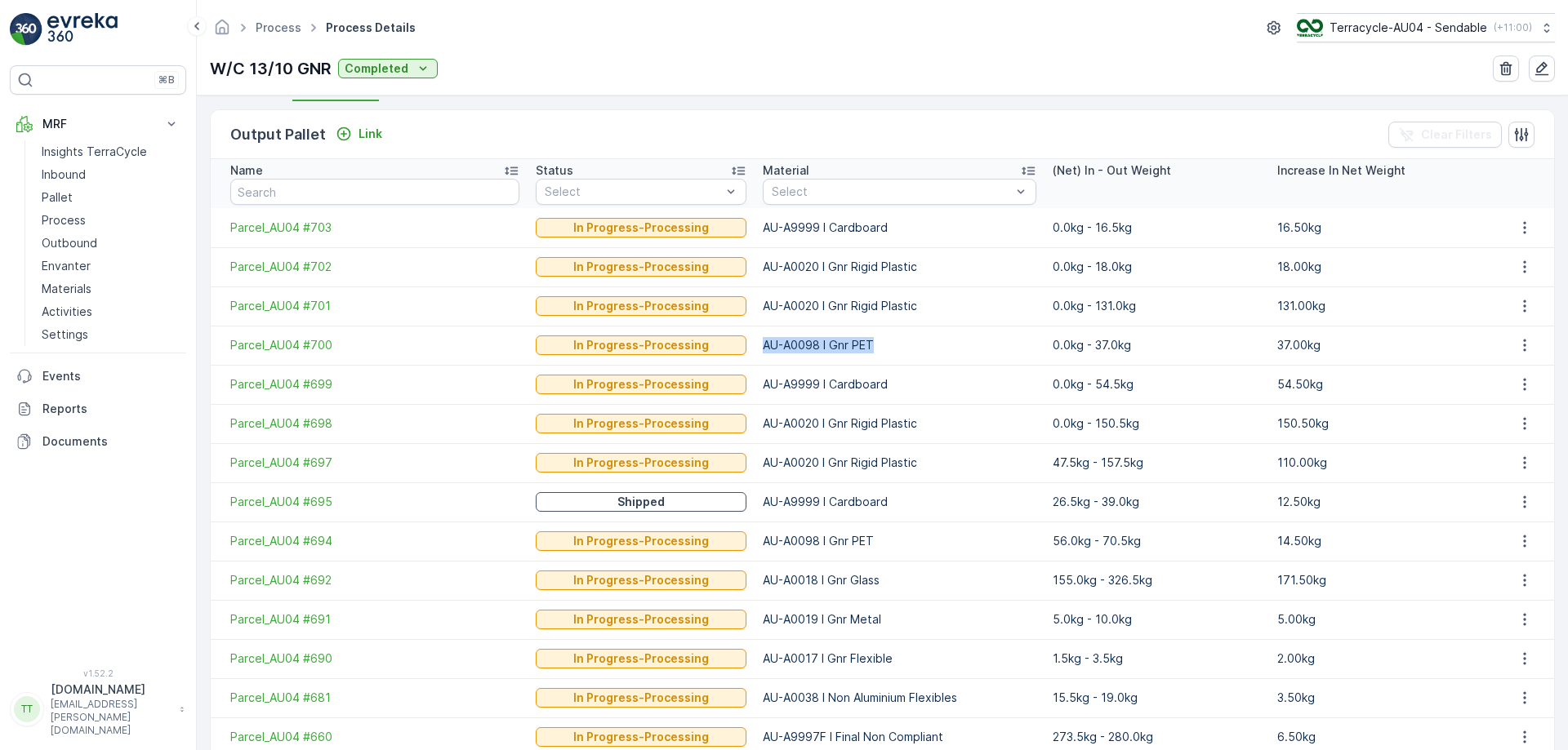
scroll to position [452, 0]
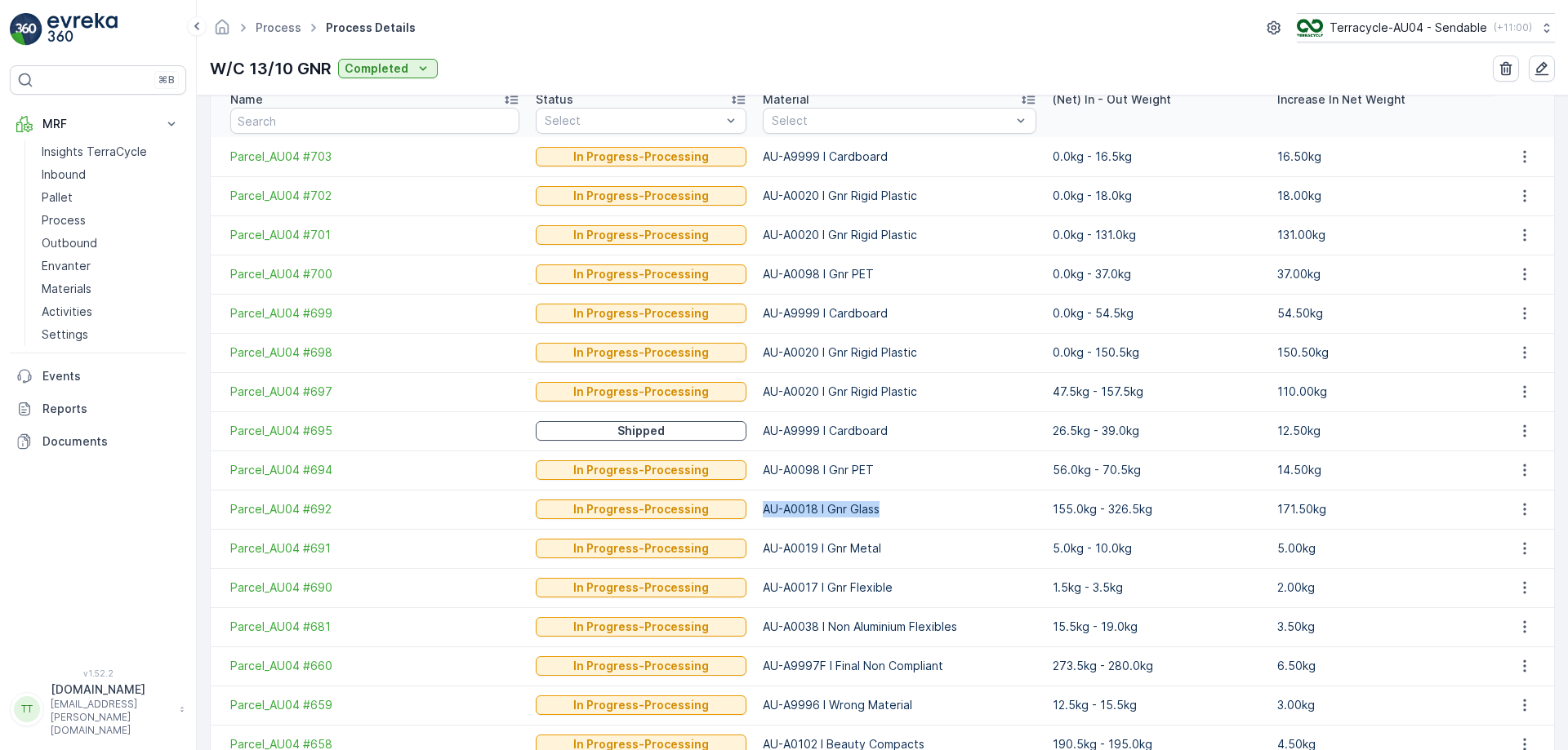
drag, startPoint x: 743, startPoint y: 511, endPoint x: 859, endPoint y: 511, distance: 116.0
click at [859, 511] on p "AU-A0018 I Gnr Glass" at bounding box center [899, 509] width 273 height 16
copy p "AU-A0018 I Gnr Glass"
drag, startPoint x: 743, startPoint y: 546, endPoint x: 867, endPoint y: 551, distance: 124.1
click at [867, 551] on p "AU-A0019 I Gnr Metal" at bounding box center [899, 548] width 273 height 16
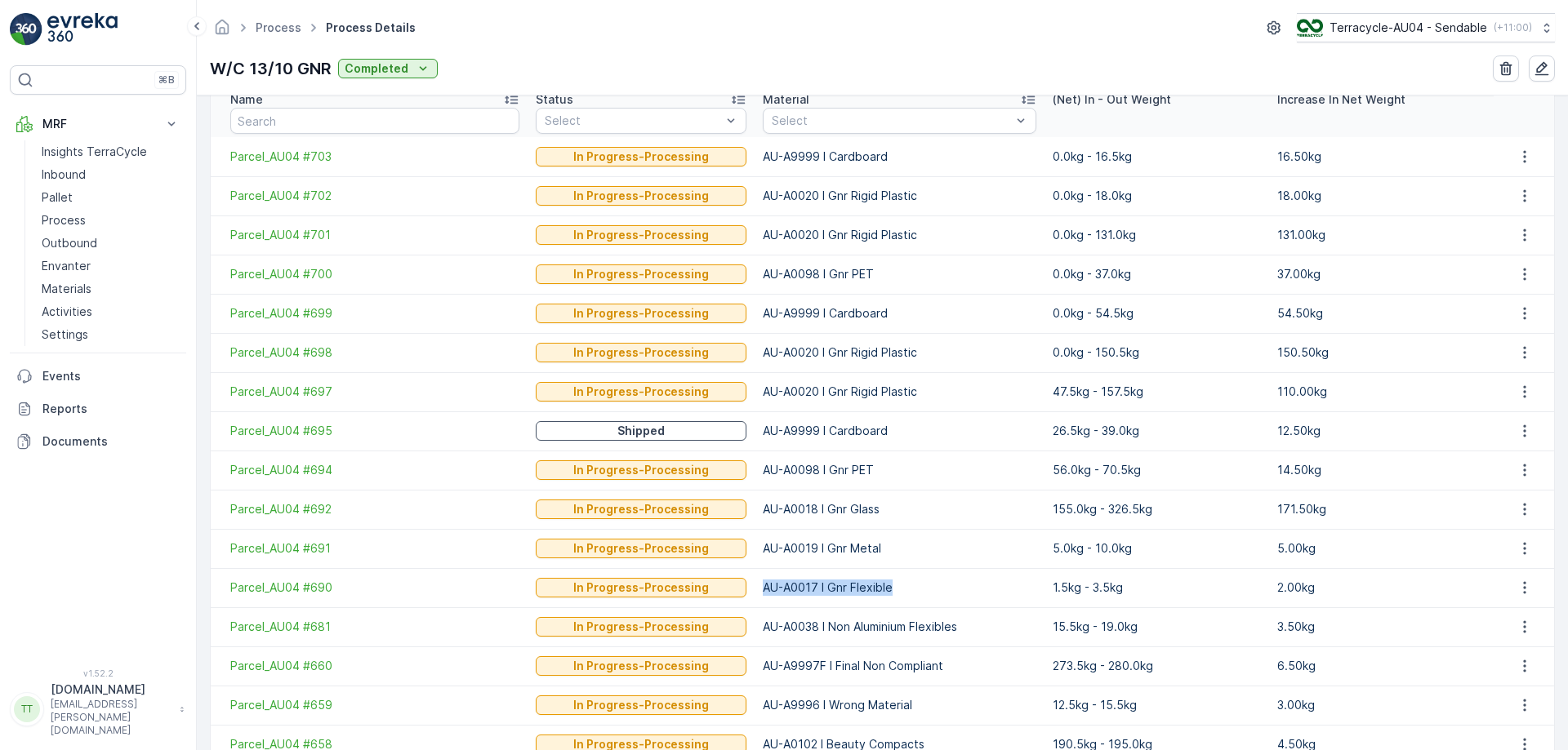
drag, startPoint x: 741, startPoint y: 589, endPoint x: 876, endPoint y: 583, distance: 135.1
click at [876, 583] on td "AU-A0017 I Gnr Flexible" at bounding box center [899, 588] width 290 height 39
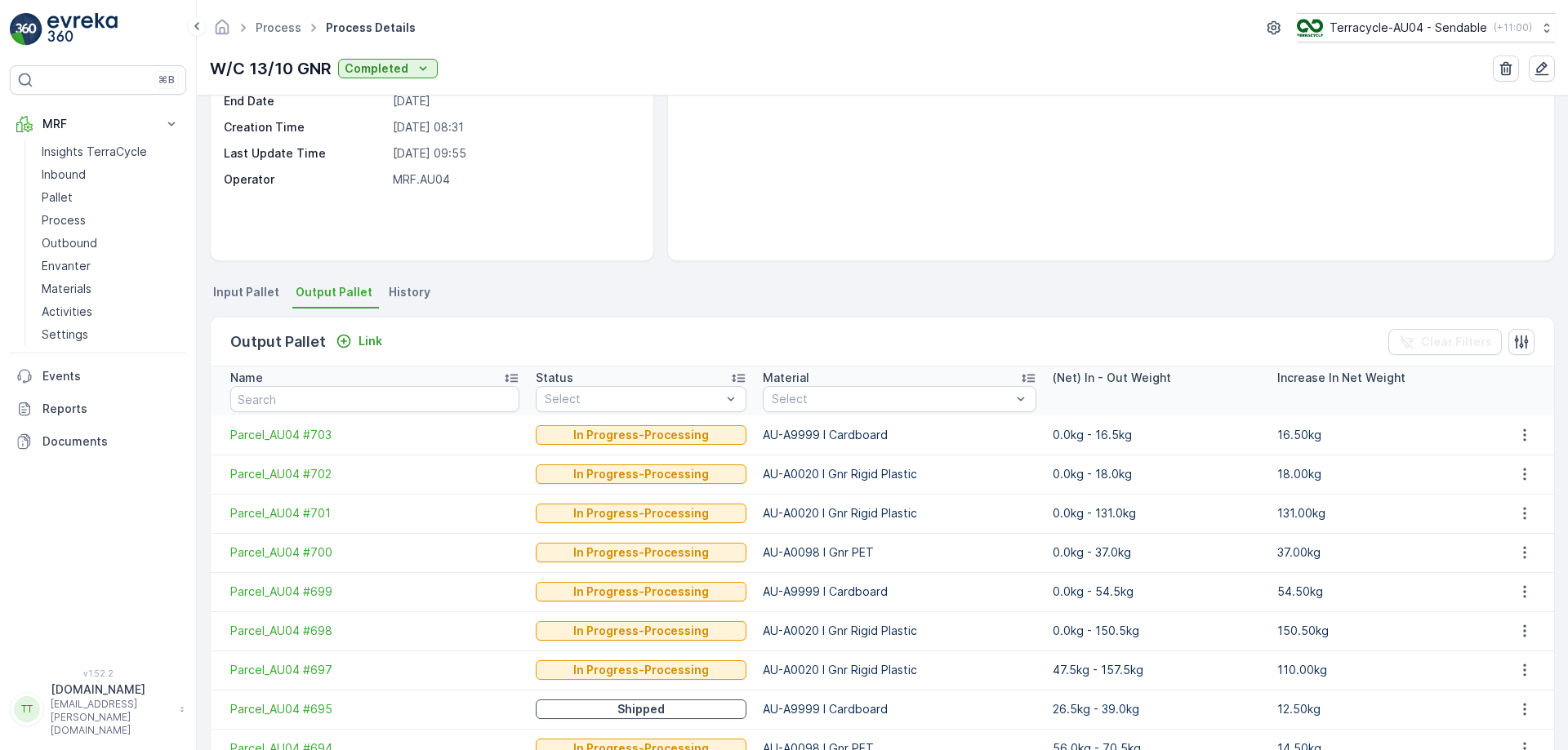
scroll to position [151, 0]
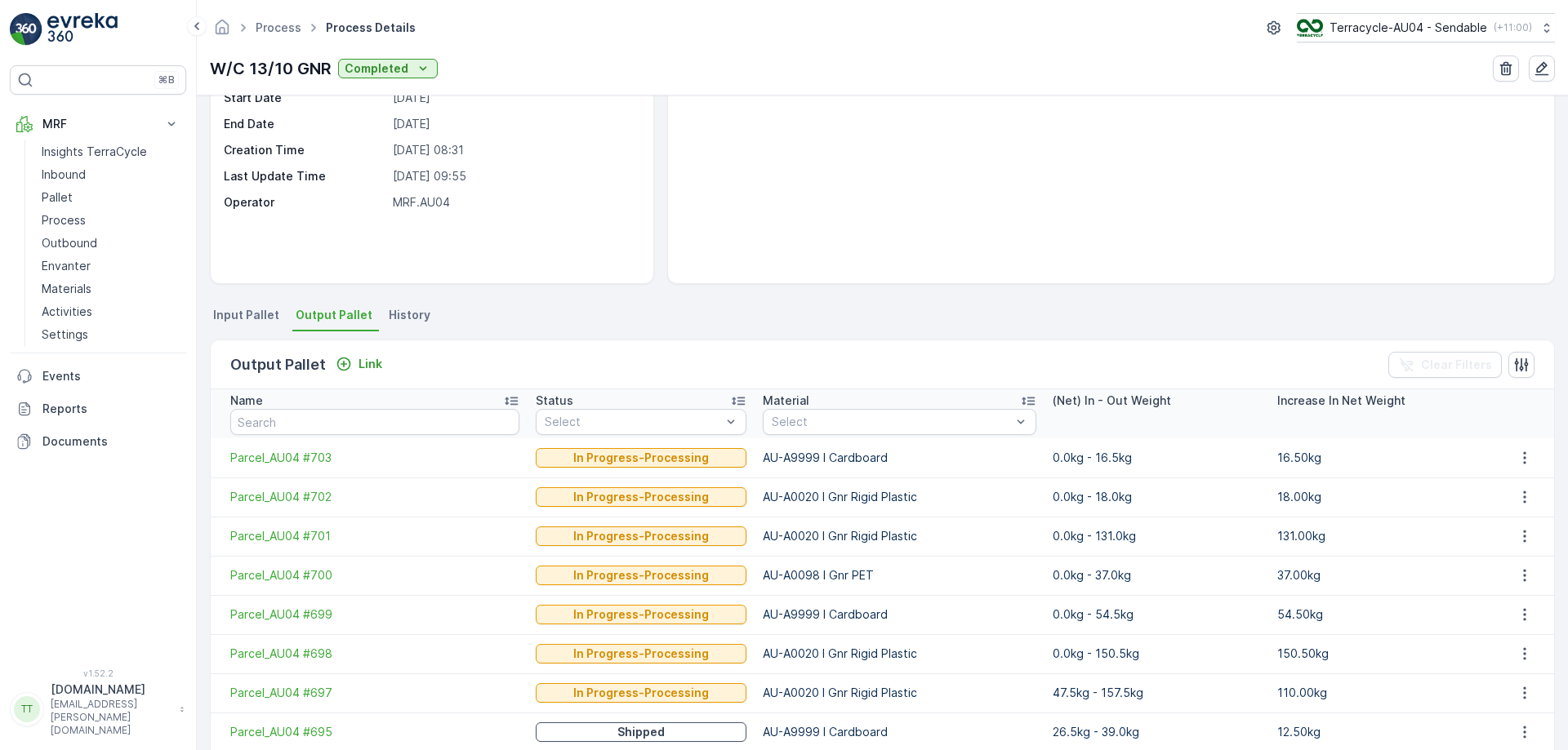
click at [249, 312] on span "Input Pallet" at bounding box center [246, 315] width 66 height 16
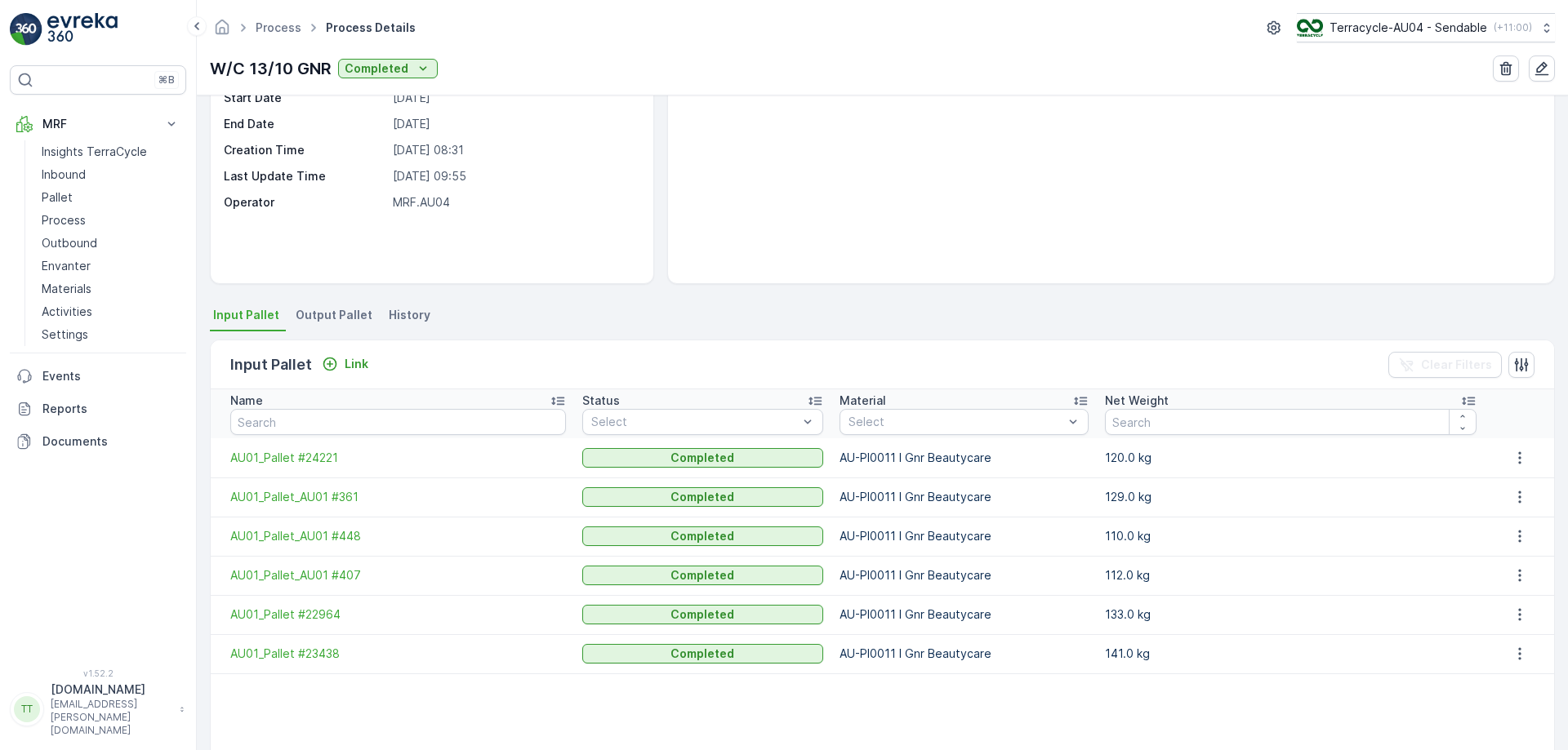
click at [874, 457] on p "AU-PI0011 I Gnr Beautycare" at bounding box center [964, 457] width 249 height 16
click at [1412, 30] on p "Terracycle-AU04 - Sendable" at bounding box center [1407, 27] width 157 height 16
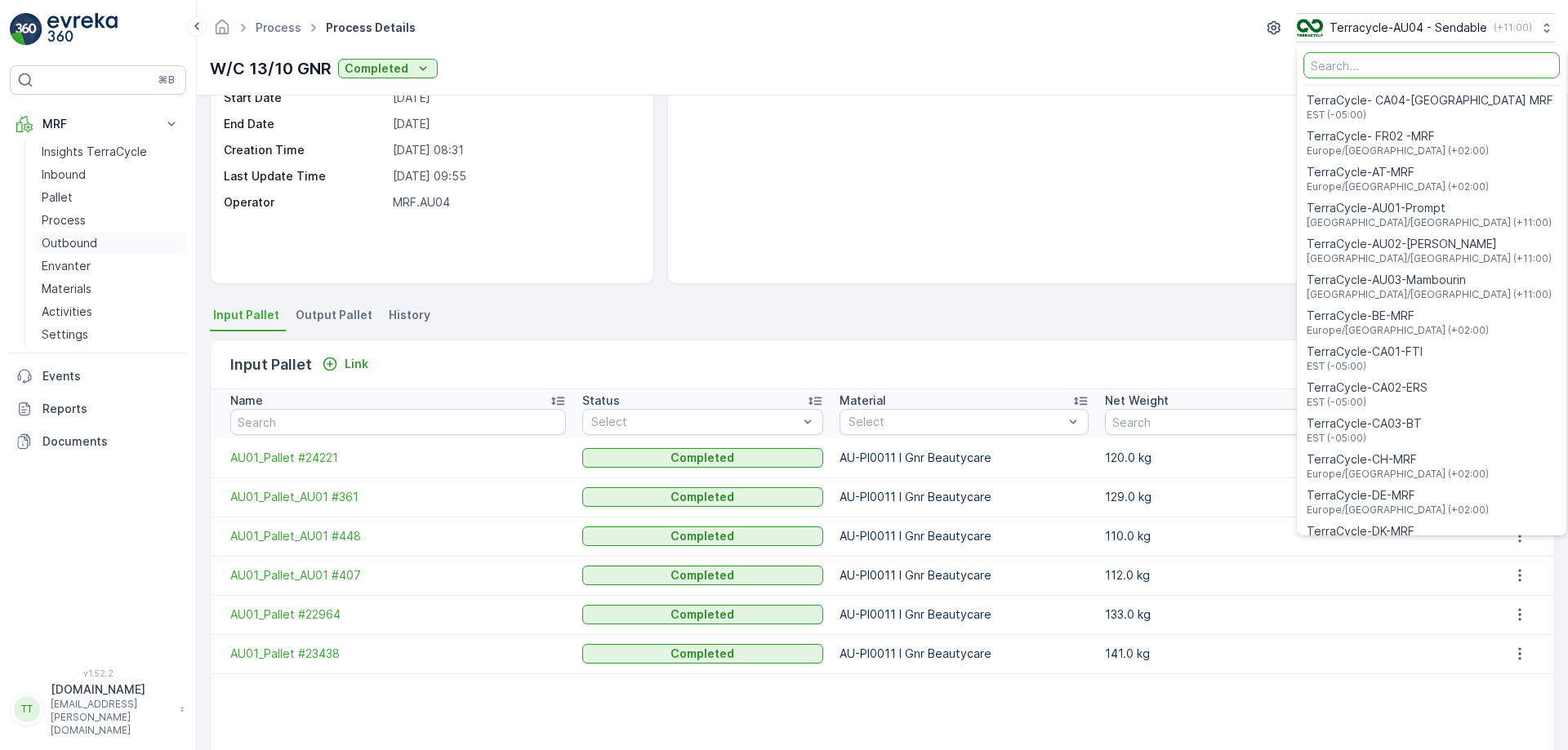
click at [68, 238] on p "Outbound" at bounding box center [69, 243] width 56 height 16
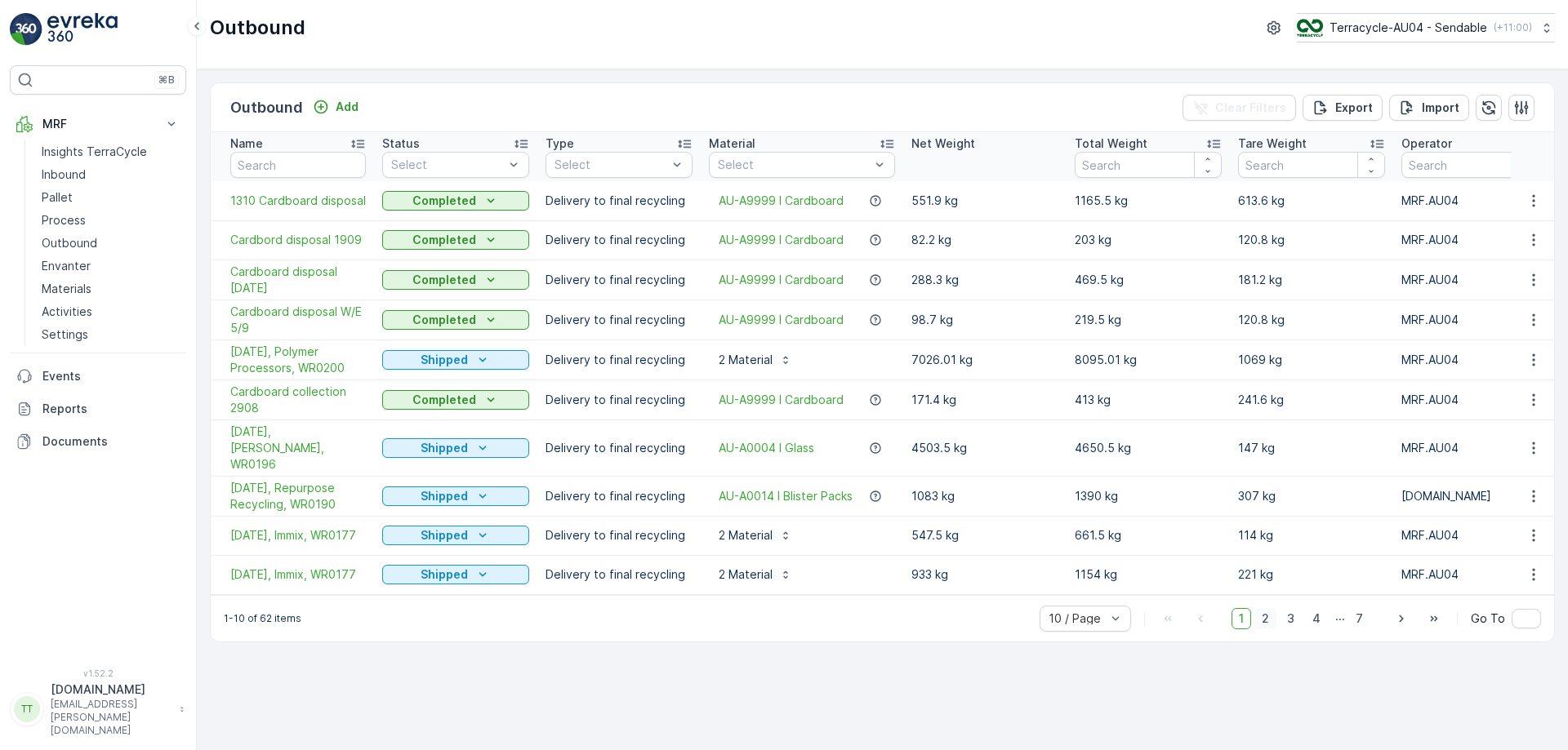
click at [1275, 608] on span "2" at bounding box center [1265, 618] width 22 height 21
